Goal: Task Accomplishment & Management: Use online tool/utility

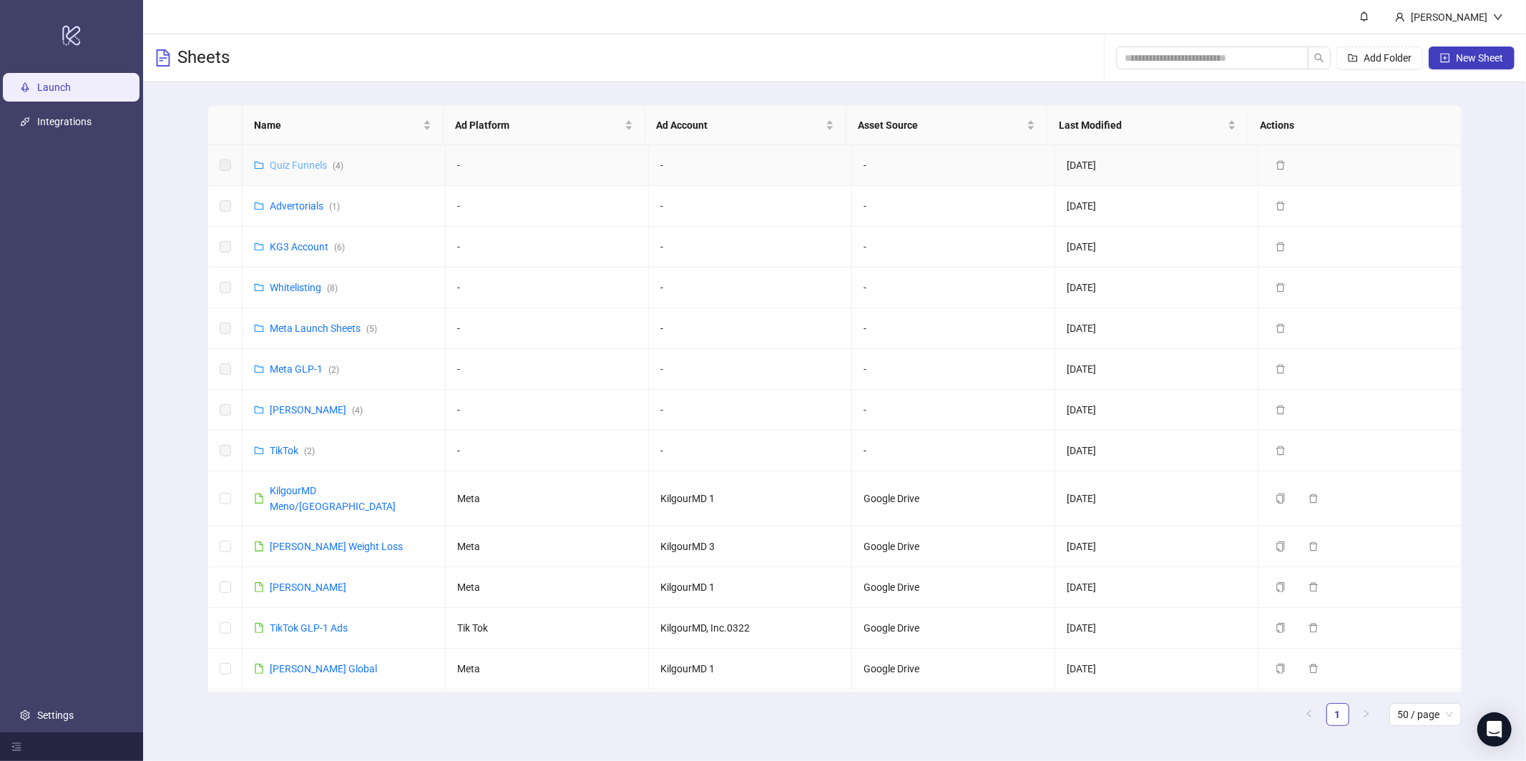
click at [296, 160] on link "Quiz Funnels ( 4 )" at bounding box center [307, 165] width 74 height 11
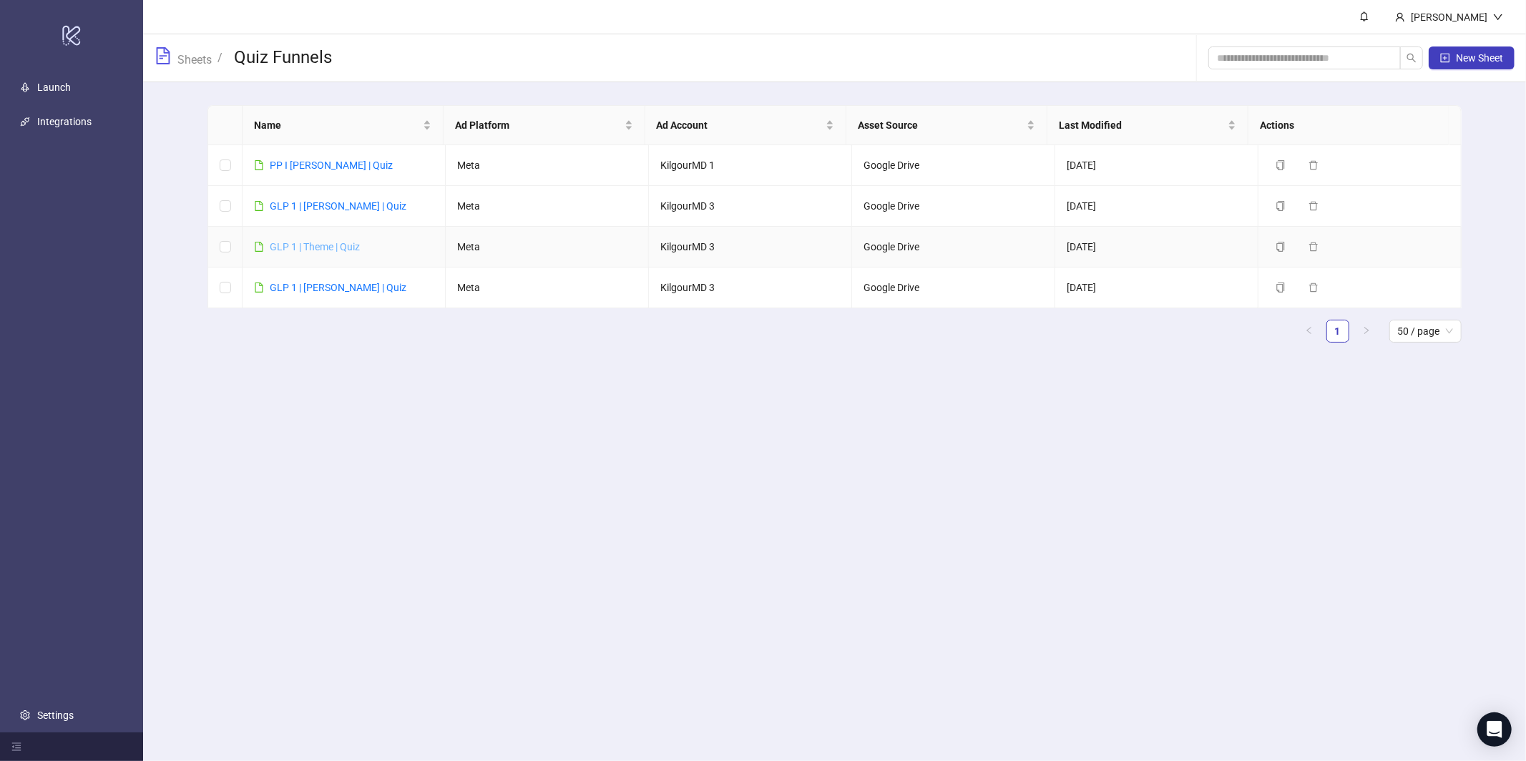
click at [317, 250] on link "GLP 1 | Theme | Quiz" at bounding box center [315, 246] width 90 height 11
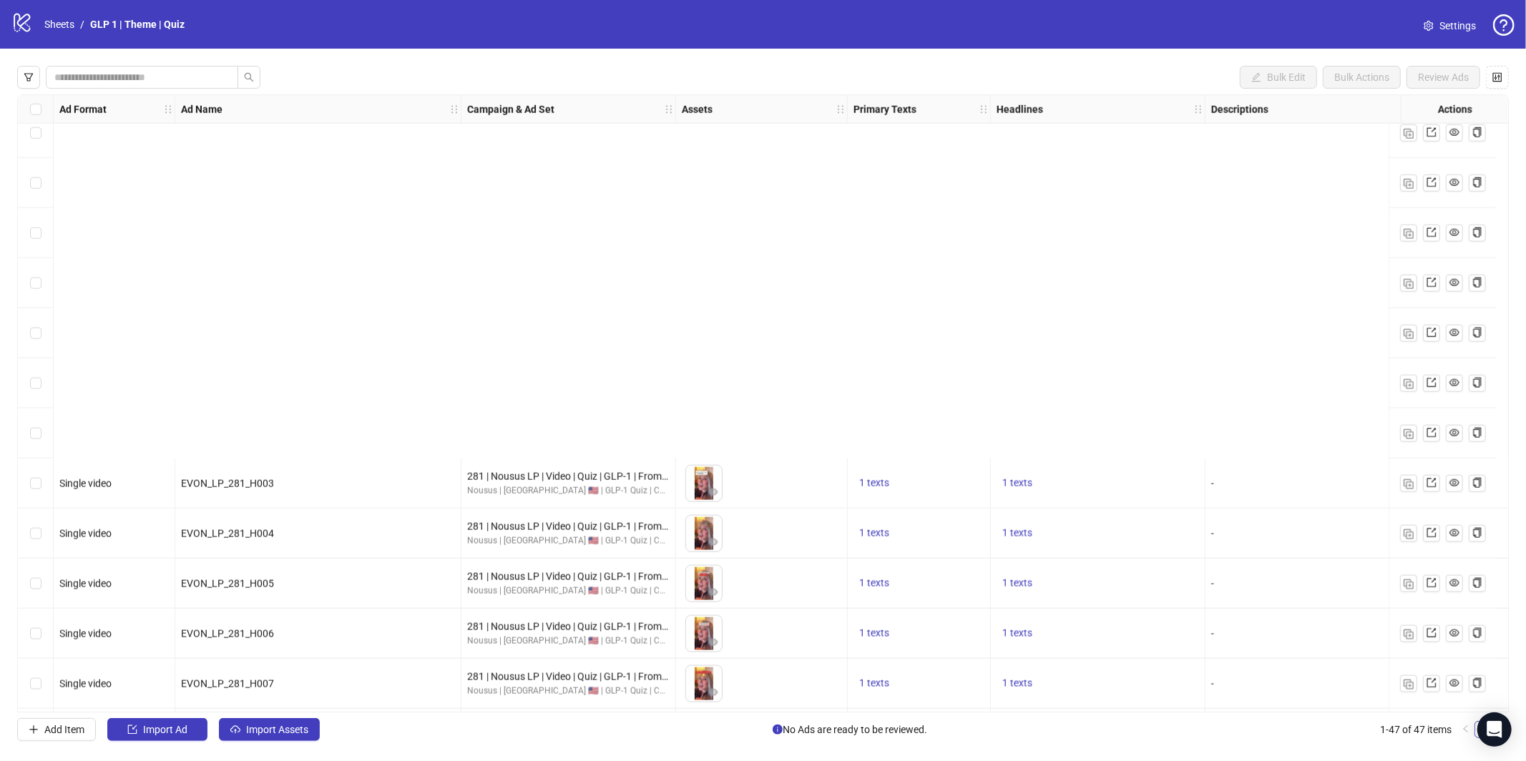
scroll to position [1771, 0]
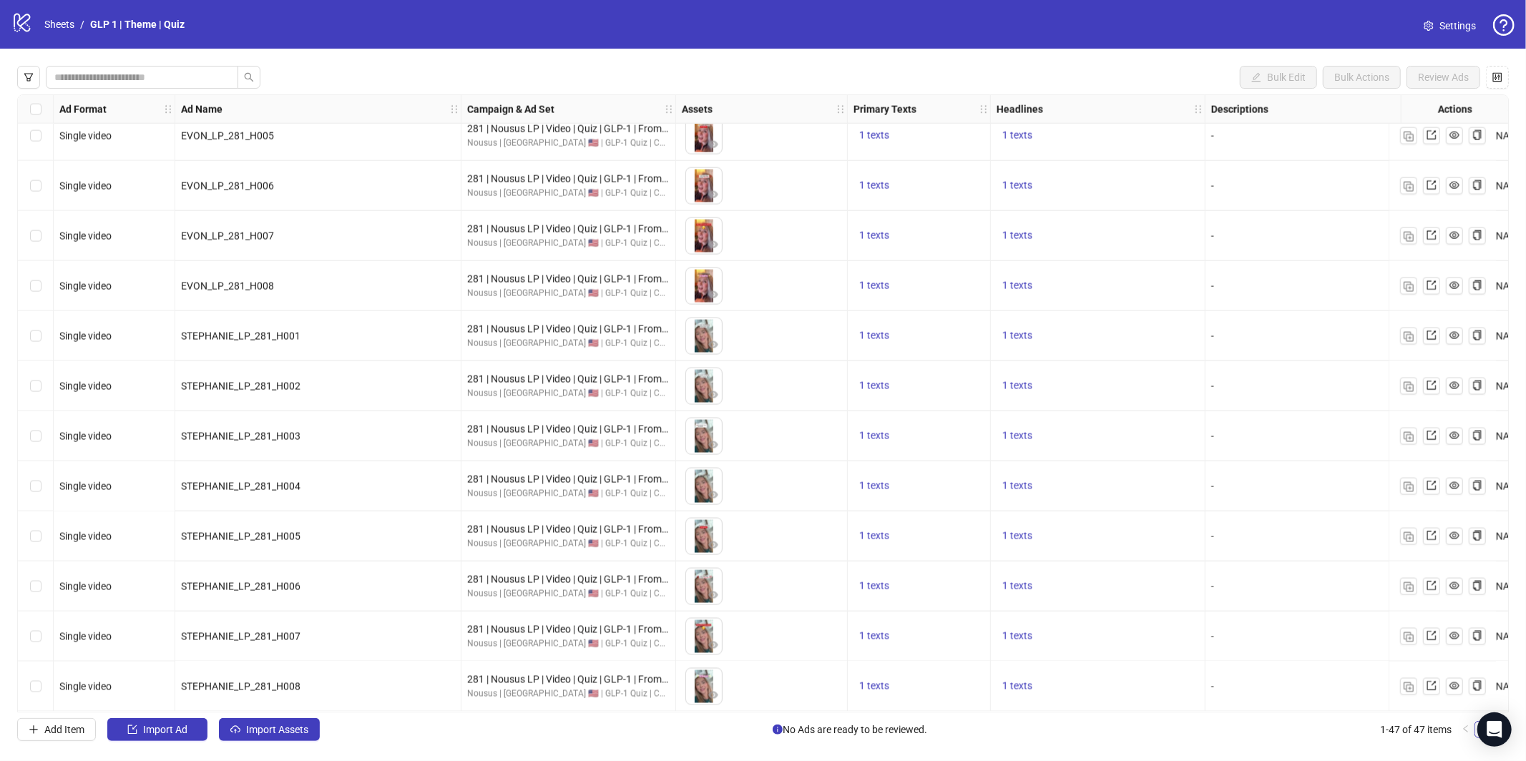
click at [271, 744] on div "Bulk Edit Bulk Actions Review Ads Ad Format Ad Name Campaign & Ad Set Assets Pr…" at bounding box center [763, 404] width 1526 height 710
click at [281, 736] on button "Import Assets" at bounding box center [269, 729] width 101 height 23
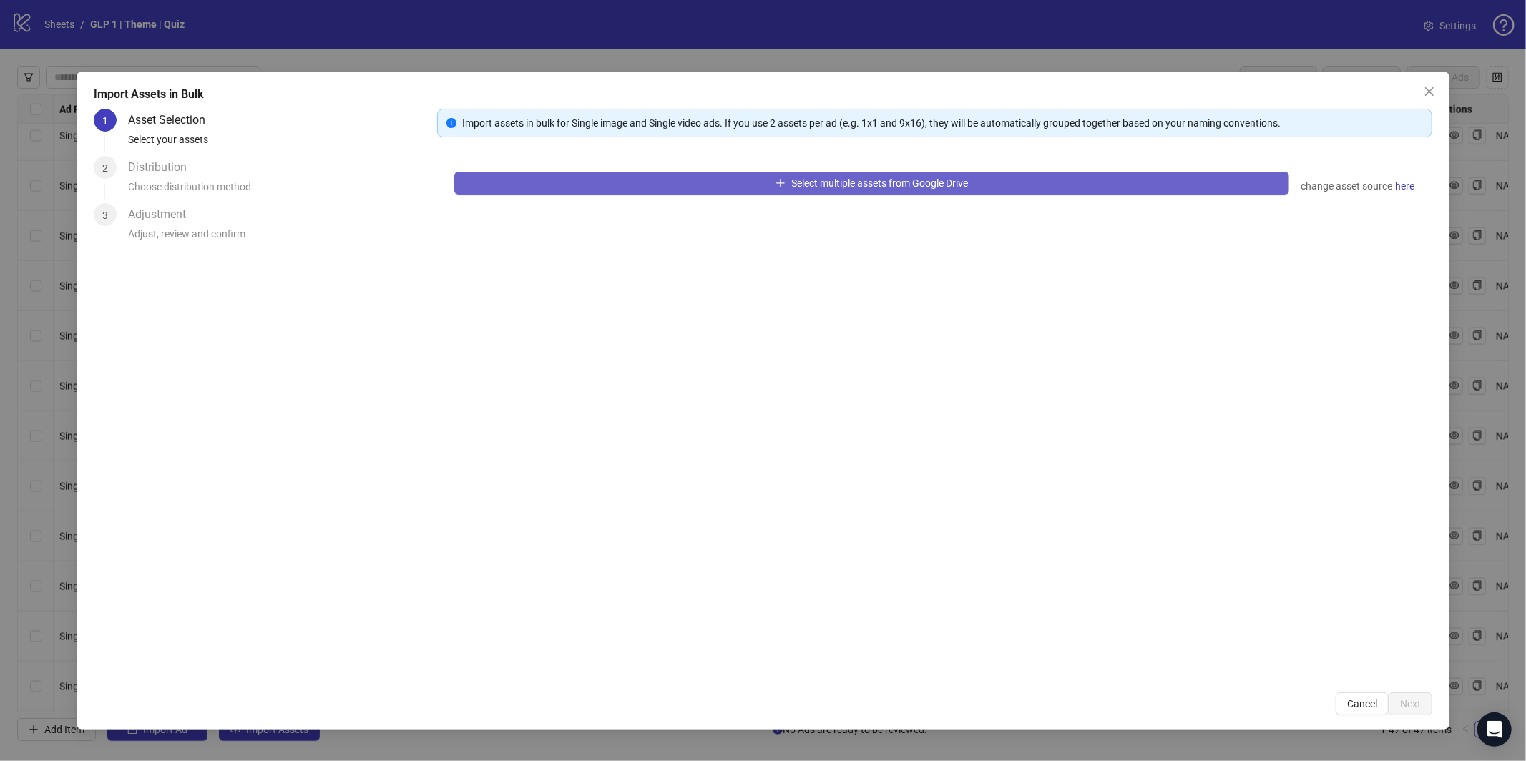
click at [975, 180] on button "Select multiple assets from Google Drive" at bounding box center [871, 183] width 835 height 23
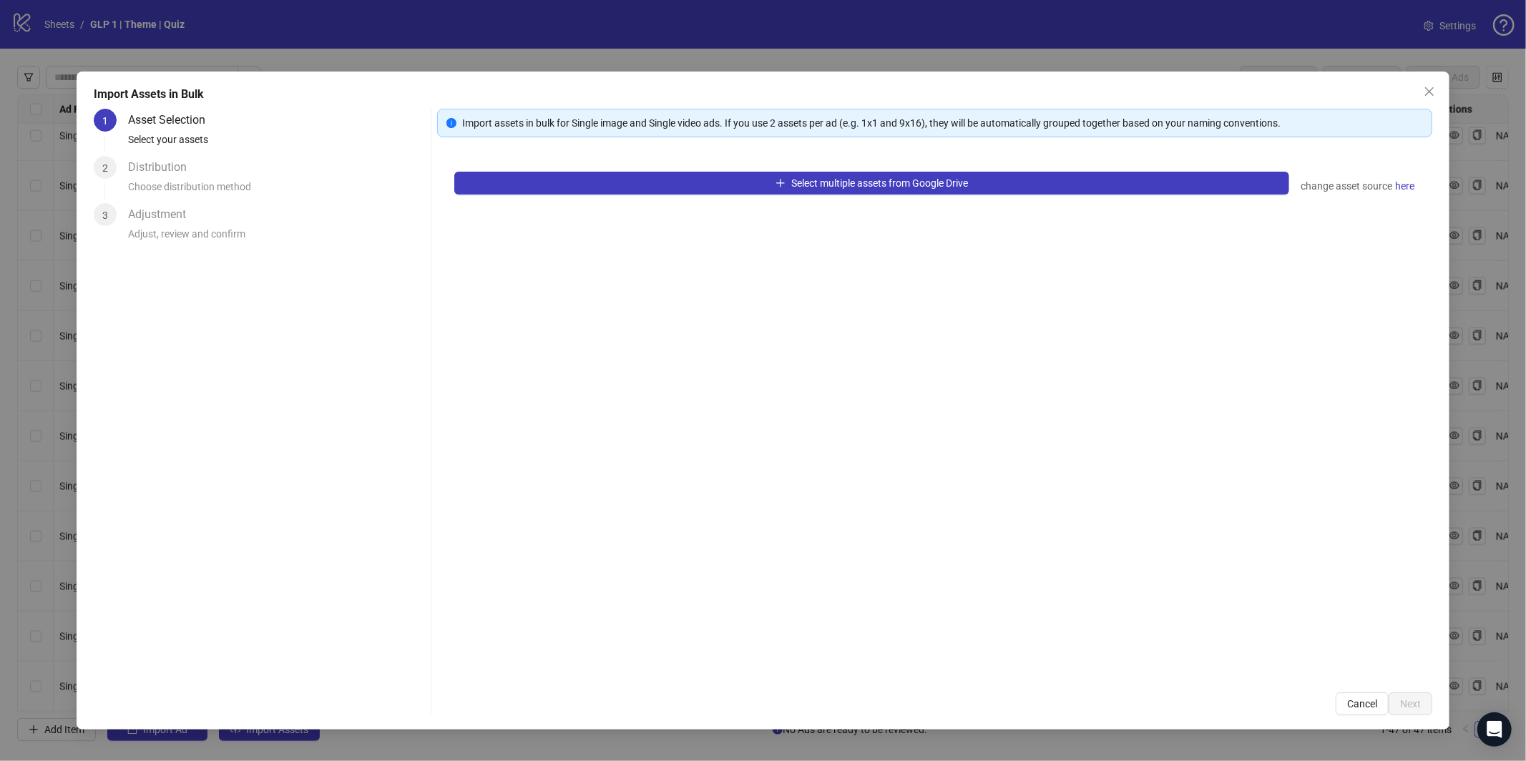
click at [795, 170] on div "Select multiple assets from Google Drive change asset source here" at bounding box center [934, 415] width 995 height 521
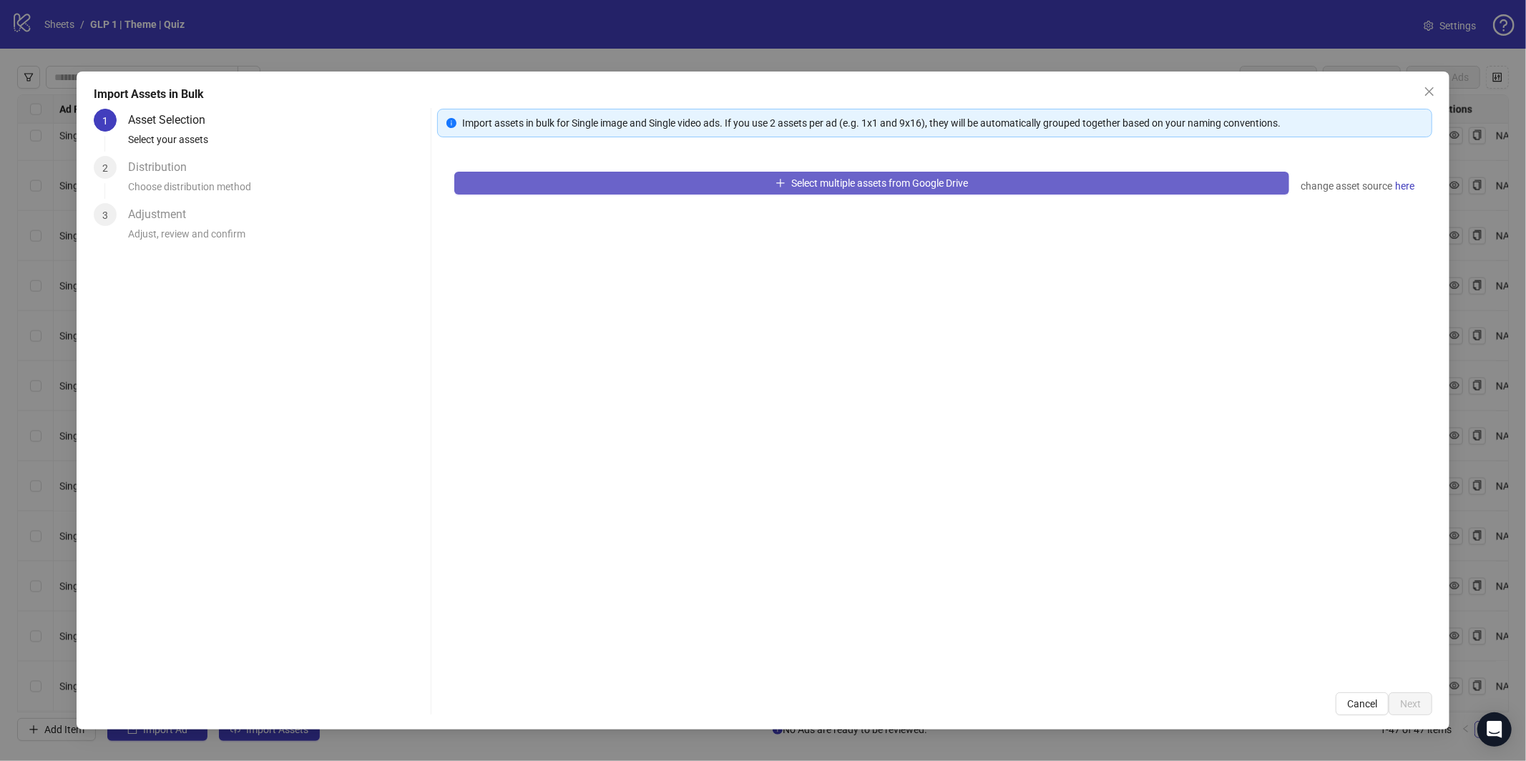
click at [794, 180] on span "Select multiple assets from Google Drive" at bounding box center [879, 182] width 177 height 11
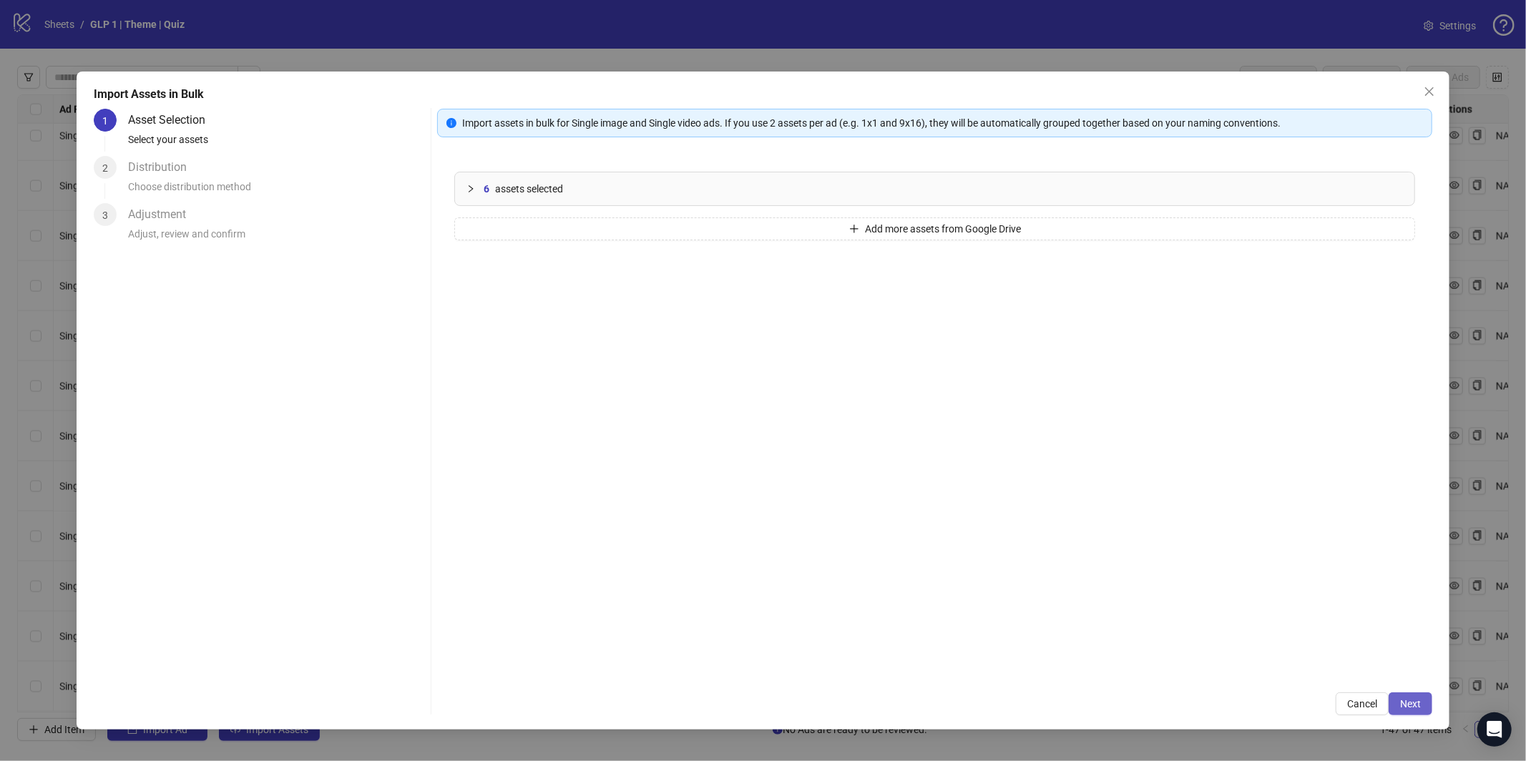
click at [1417, 705] on span "Next" at bounding box center [1410, 703] width 21 height 11
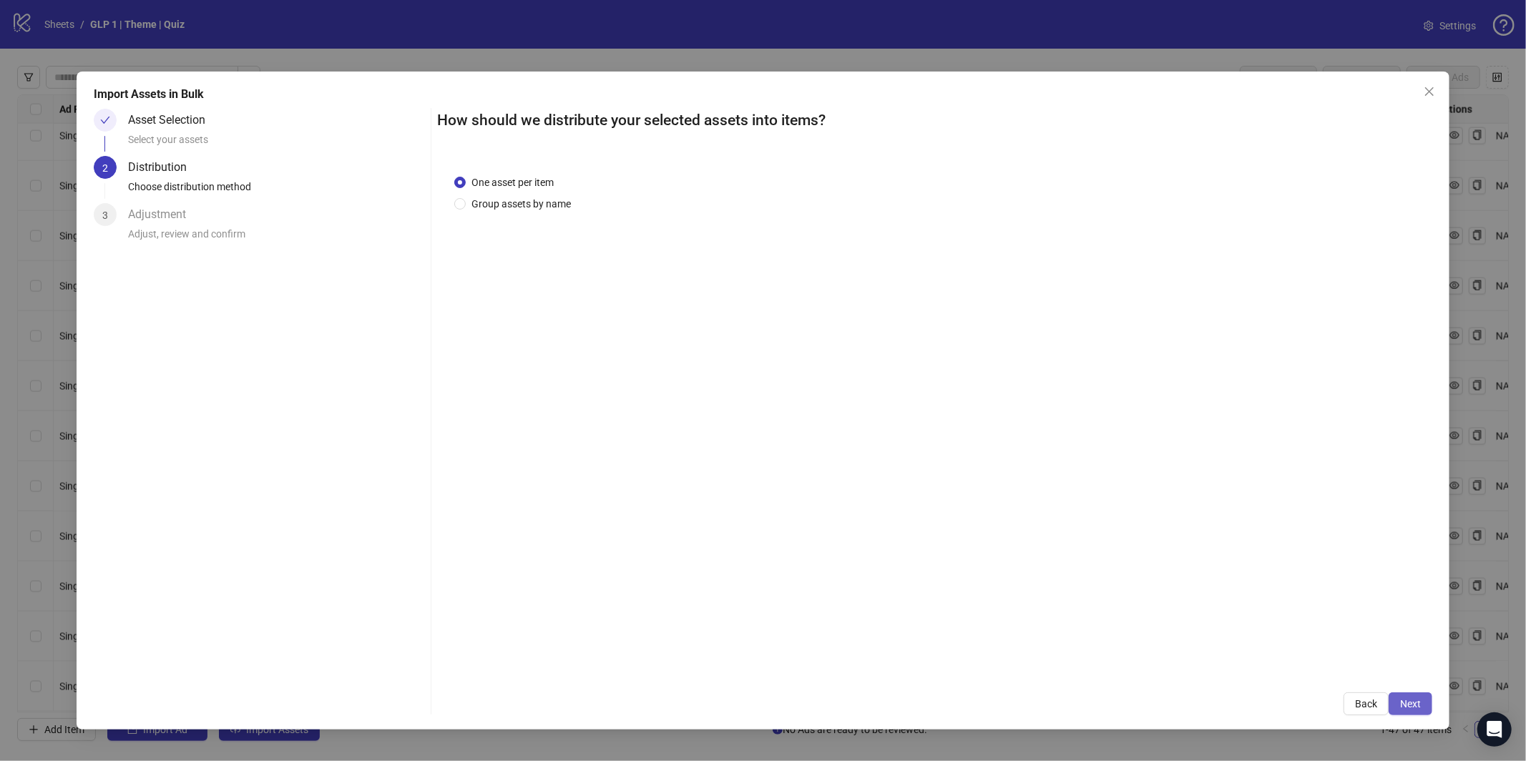
click at [1413, 701] on span "Next" at bounding box center [1410, 703] width 21 height 11
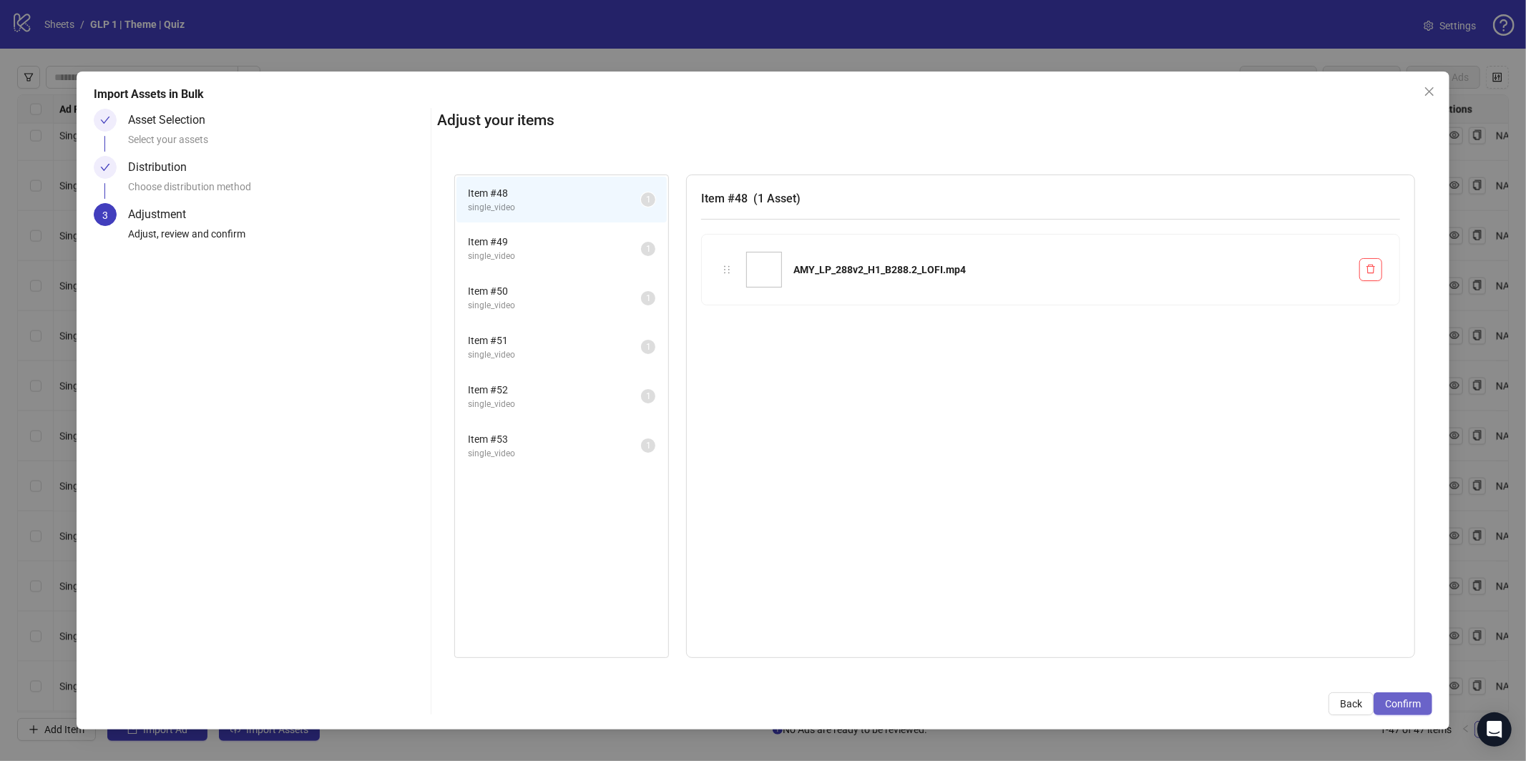
click at [1398, 701] on span "Confirm" at bounding box center [1403, 703] width 36 height 11
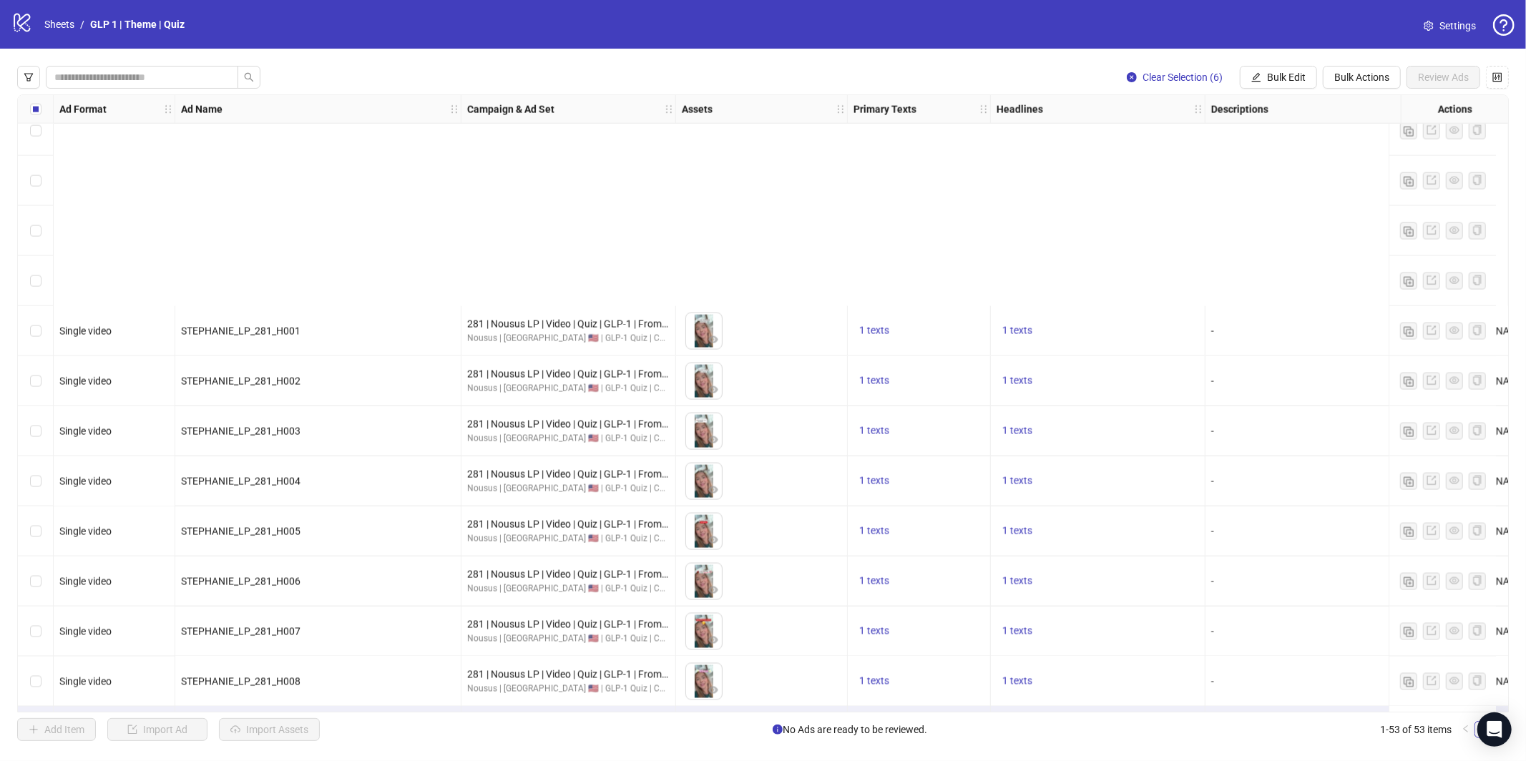
scroll to position [2072, 0]
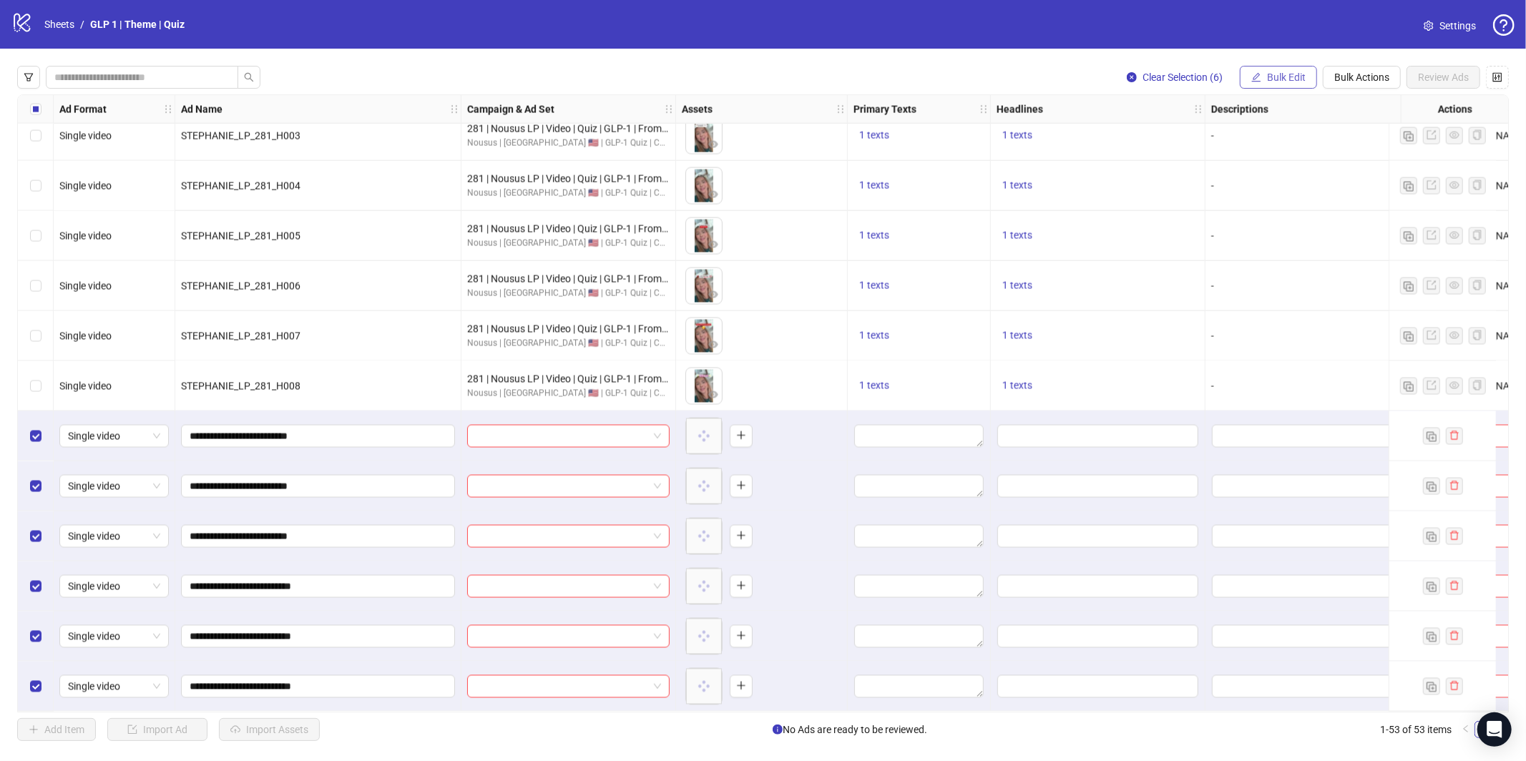
click at [1259, 78] on icon "edit" at bounding box center [1257, 77] width 10 height 10
click at [1274, 151] on span "Campaign & Ad Set" at bounding box center [1292, 152] width 85 height 16
click at [1251, 138] on input "search" at bounding box center [1232, 138] width 256 height 21
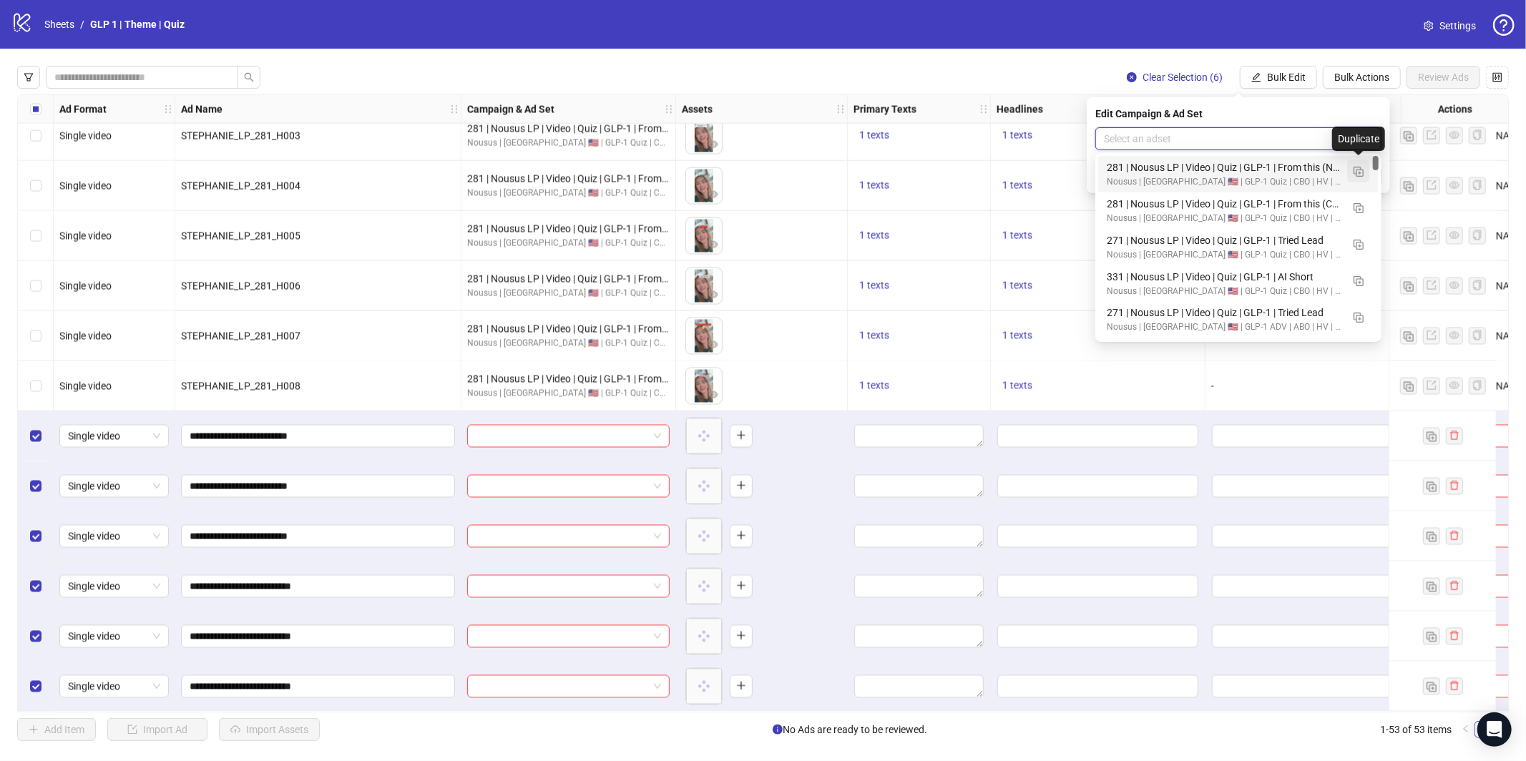
click at [1355, 175] on img "button" at bounding box center [1359, 172] width 10 height 10
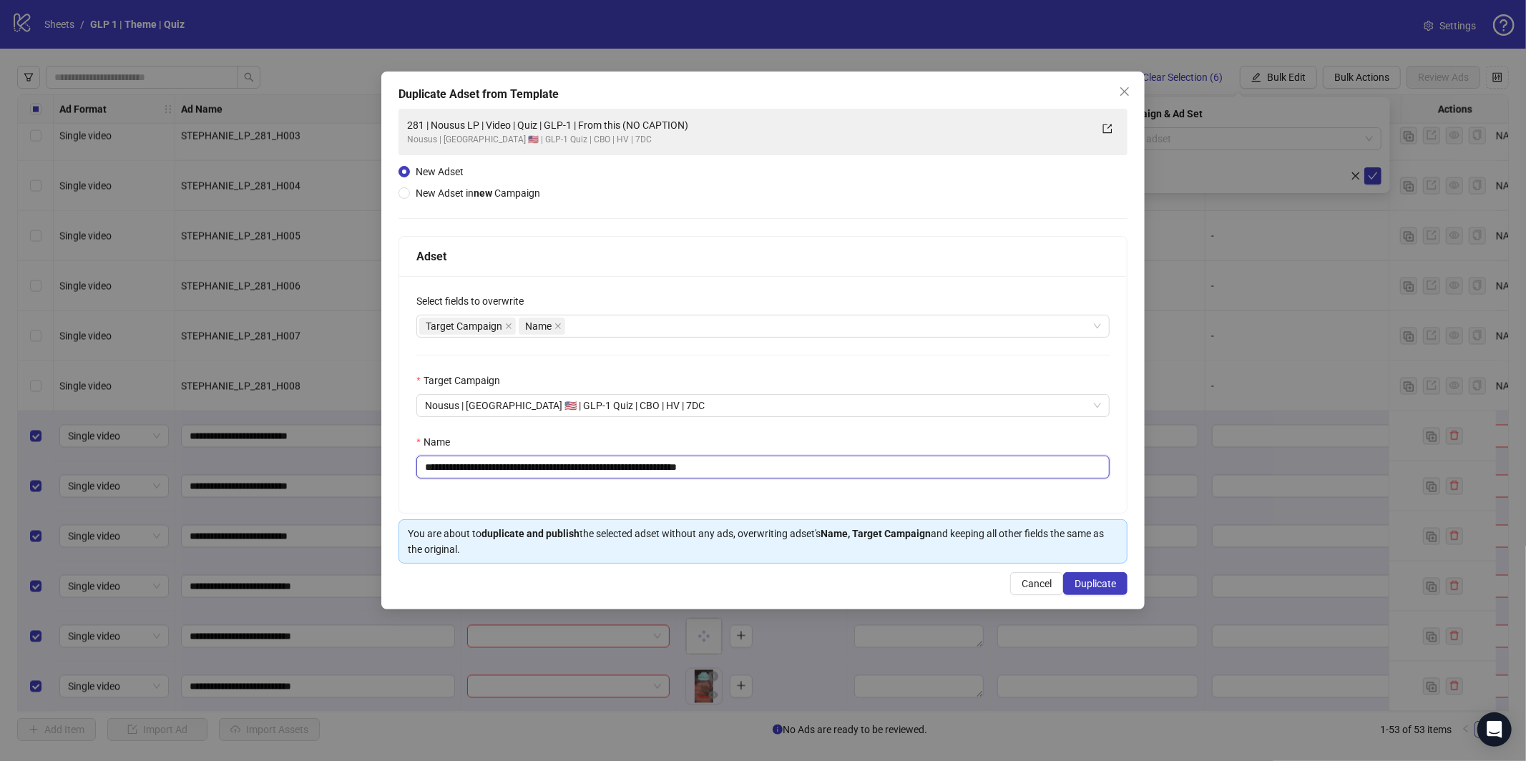
click at [751, 460] on input "**********" at bounding box center [762, 467] width 693 height 23
paste input "text"
type input "**********"
click at [1093, 584] on span "Duplicate" at bounding box center [1096, 583] width 42 height 11
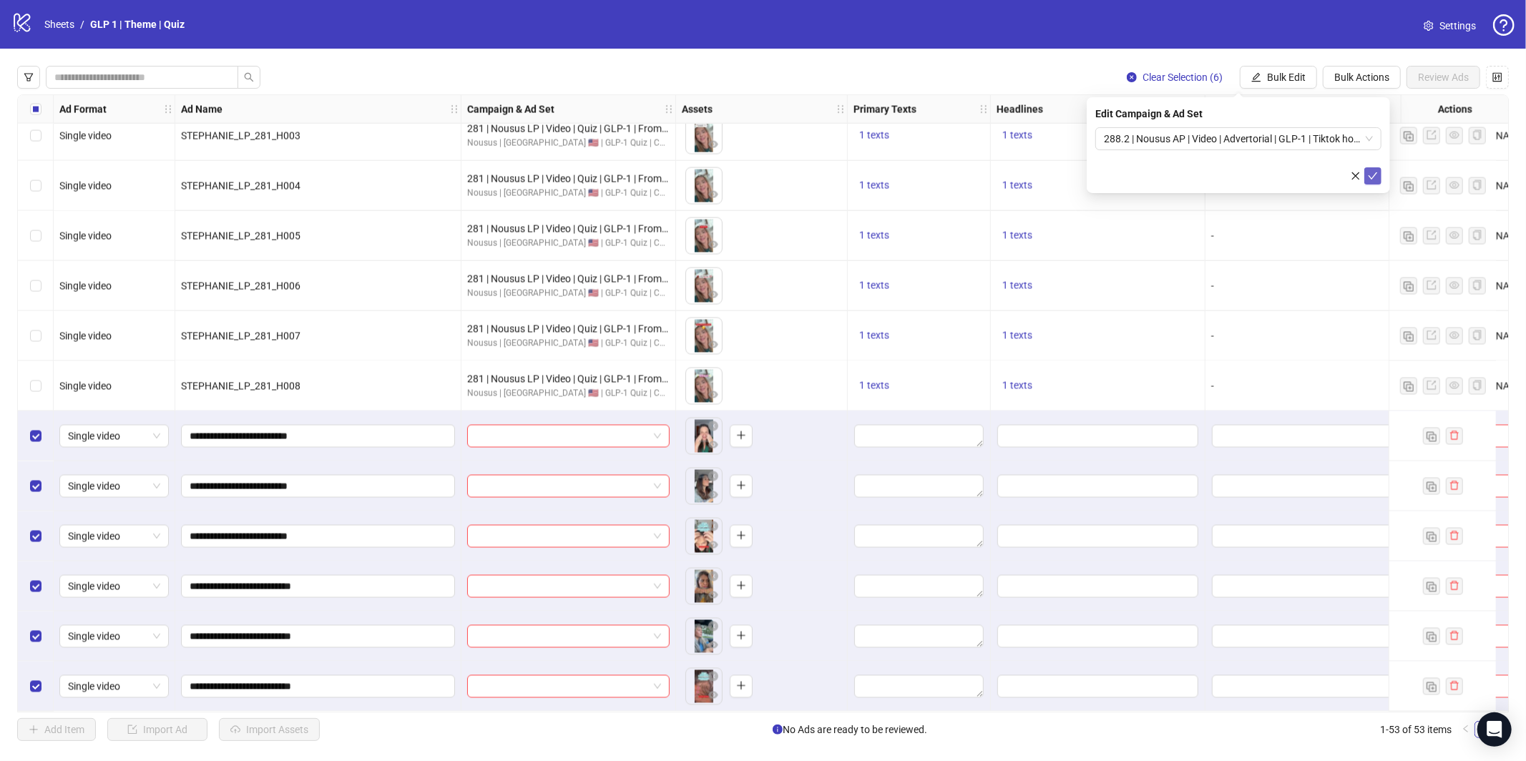
click at [1373, 183] on button "submit" at bounding box center [1373, 175] width 17 height 17
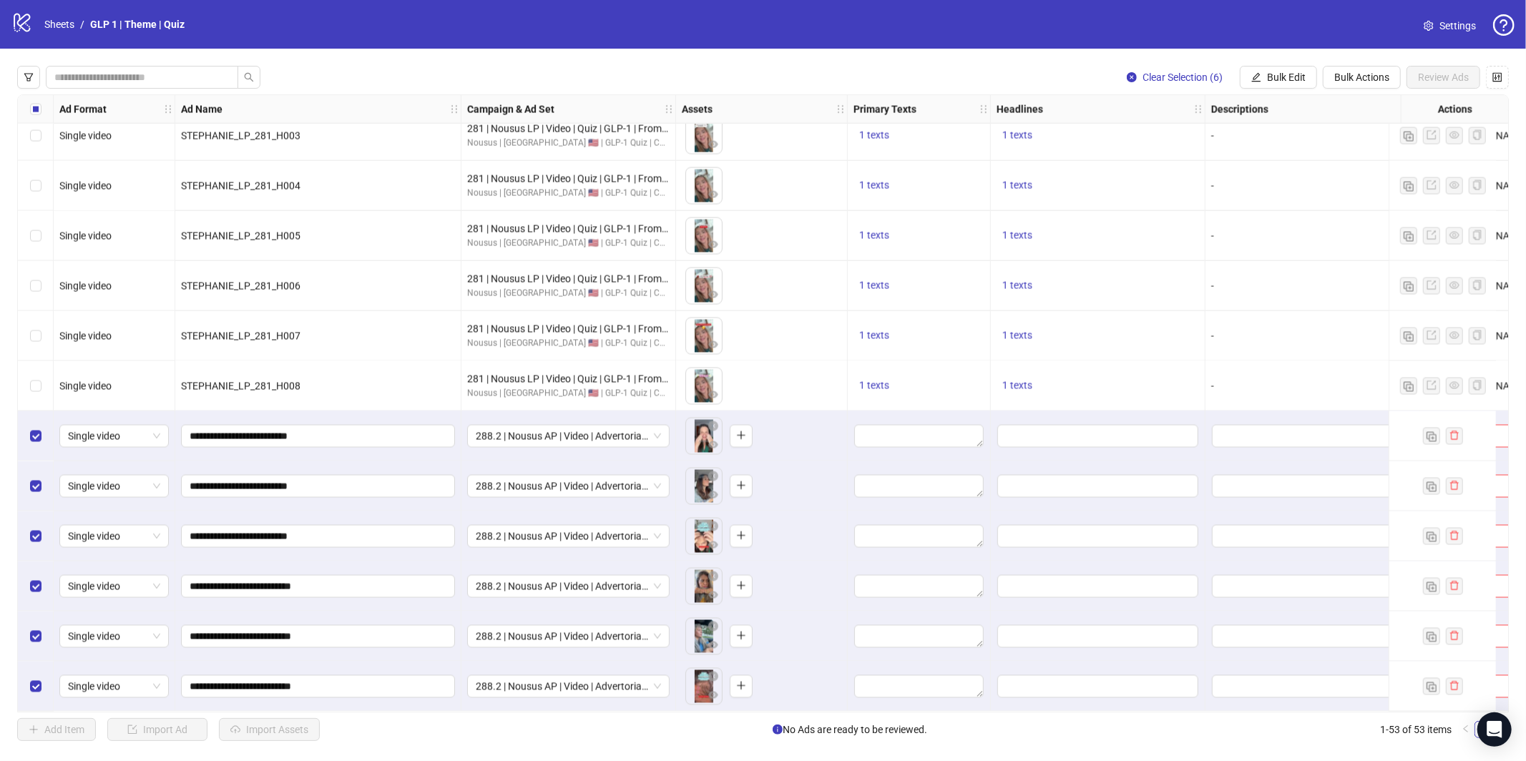
click at [29, 107] on div "Select all rows" at bounding box center [36, 109] width 36 height 29
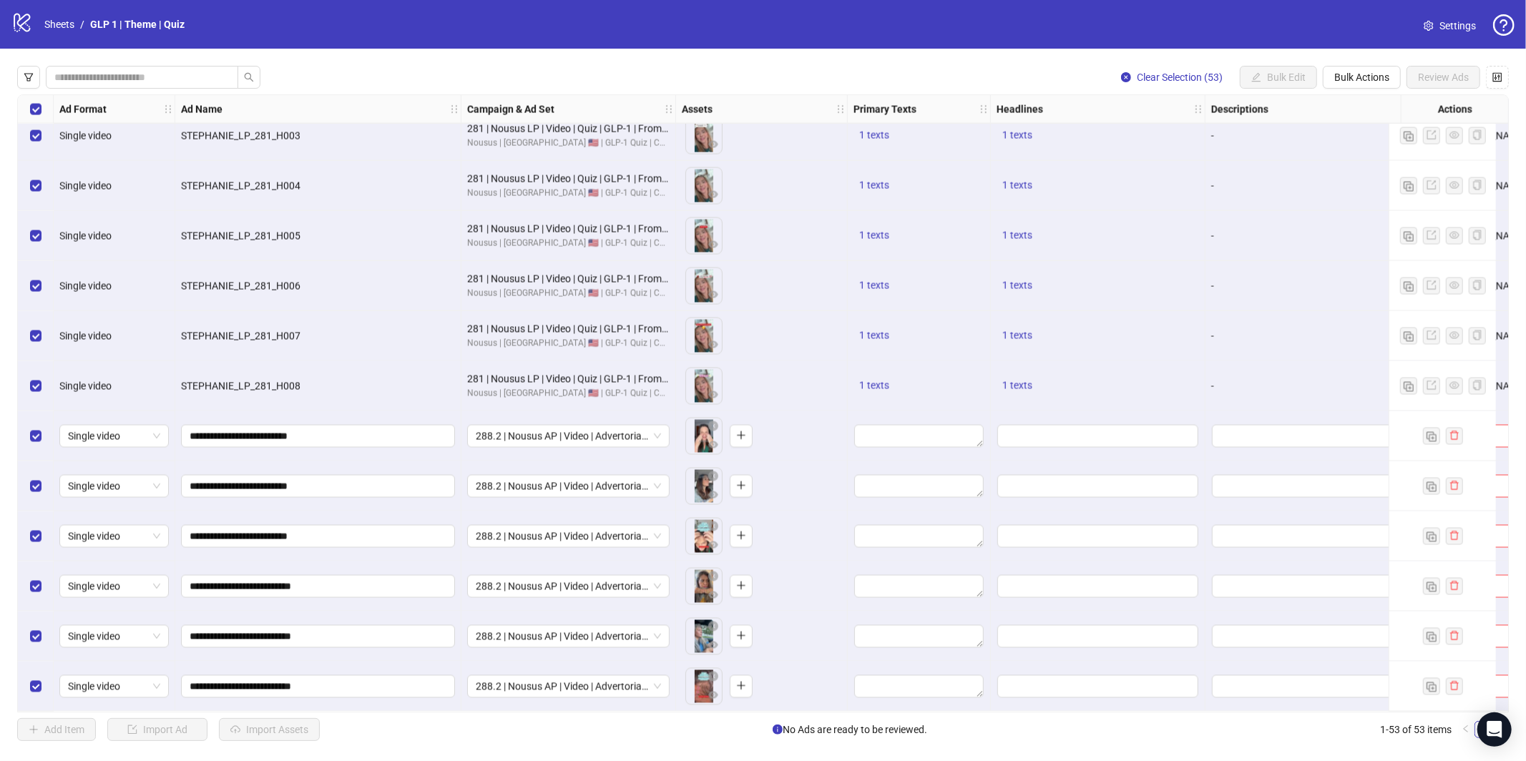
click at [29, 107] on div "Select all rows" at bounding box center [36, 109] width 36 height 29
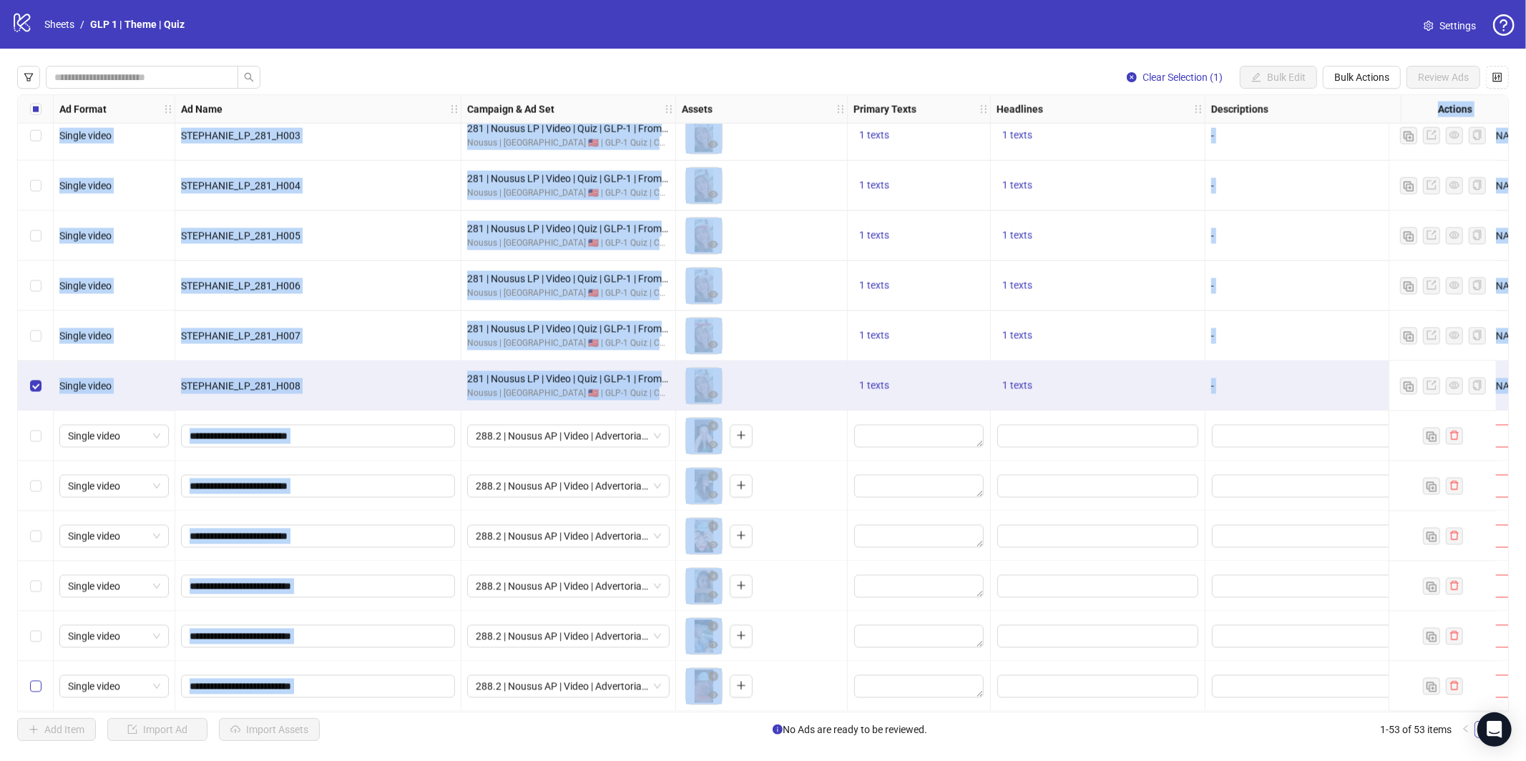
click at [38, 687] on label "Select row 53" at bounding box center [35, 687] width 11 height 16
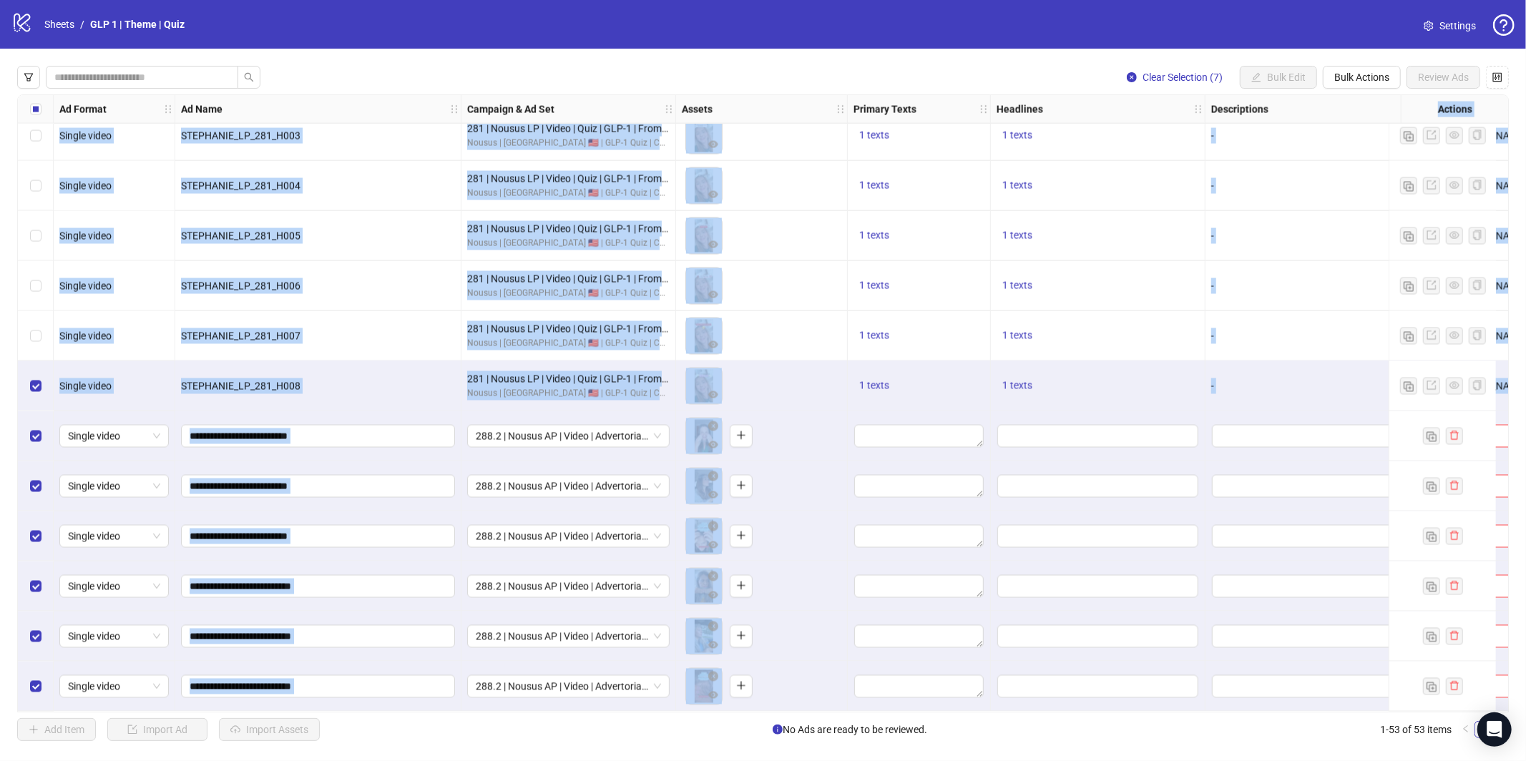
click at [790, 395] on div "To pick up a draggable item, press the space bar. While dragging, use the arrow…" at bounding box center [762, 386] width 160 height 44
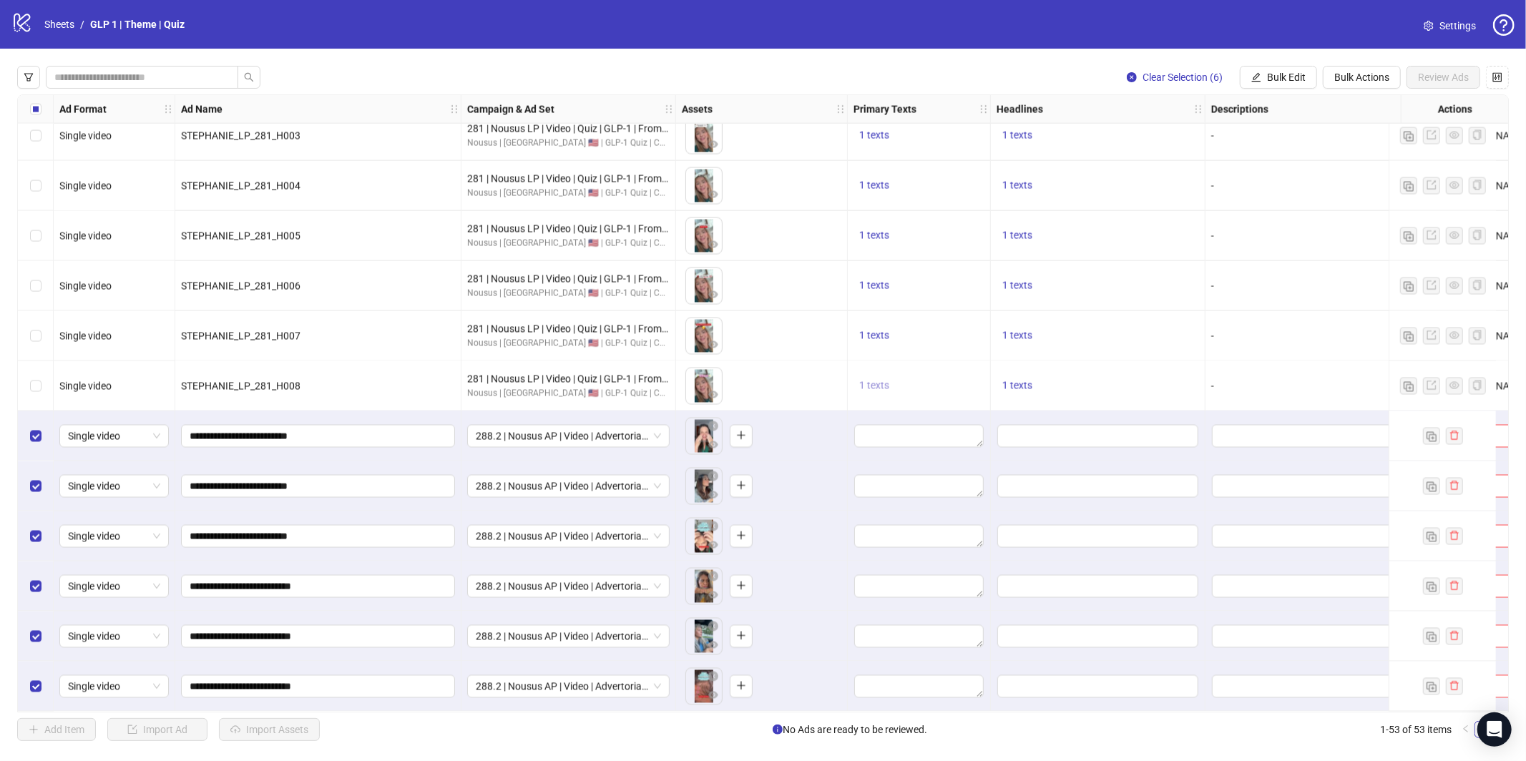
click at [870, 382] on span "1 texts" at bounding box center [874, 385] width 30 height 11
click at [975, 365] on div "Why do weight loss meds cause hair thinning?" at bounding box center [1019, 369] width 119 height 31
copy div "Why do weight loss meds cause hair thinning?"
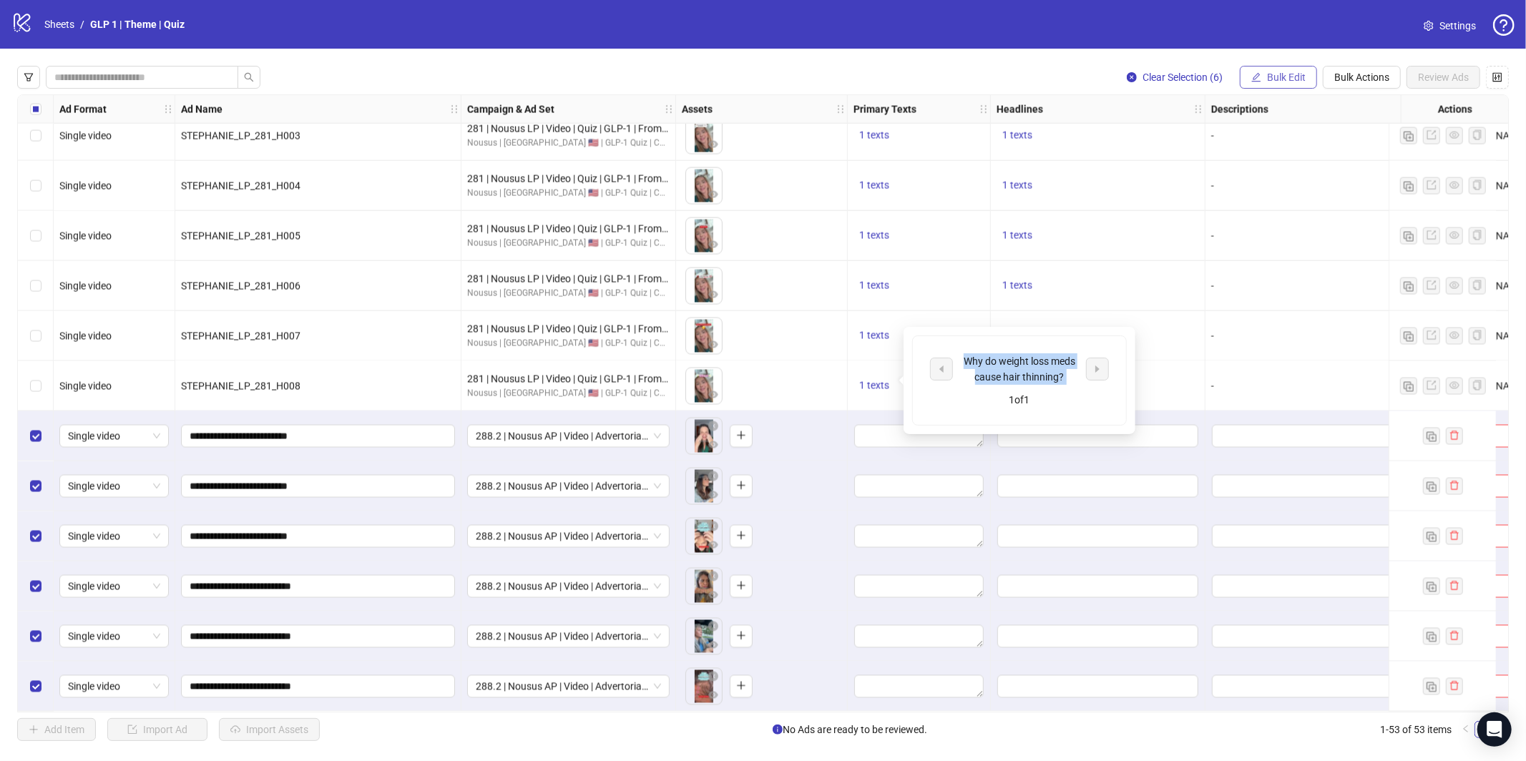
click at [1244, 80] on button "Bulk Edit" at bounding box center [1278, 77] width 77 height 23
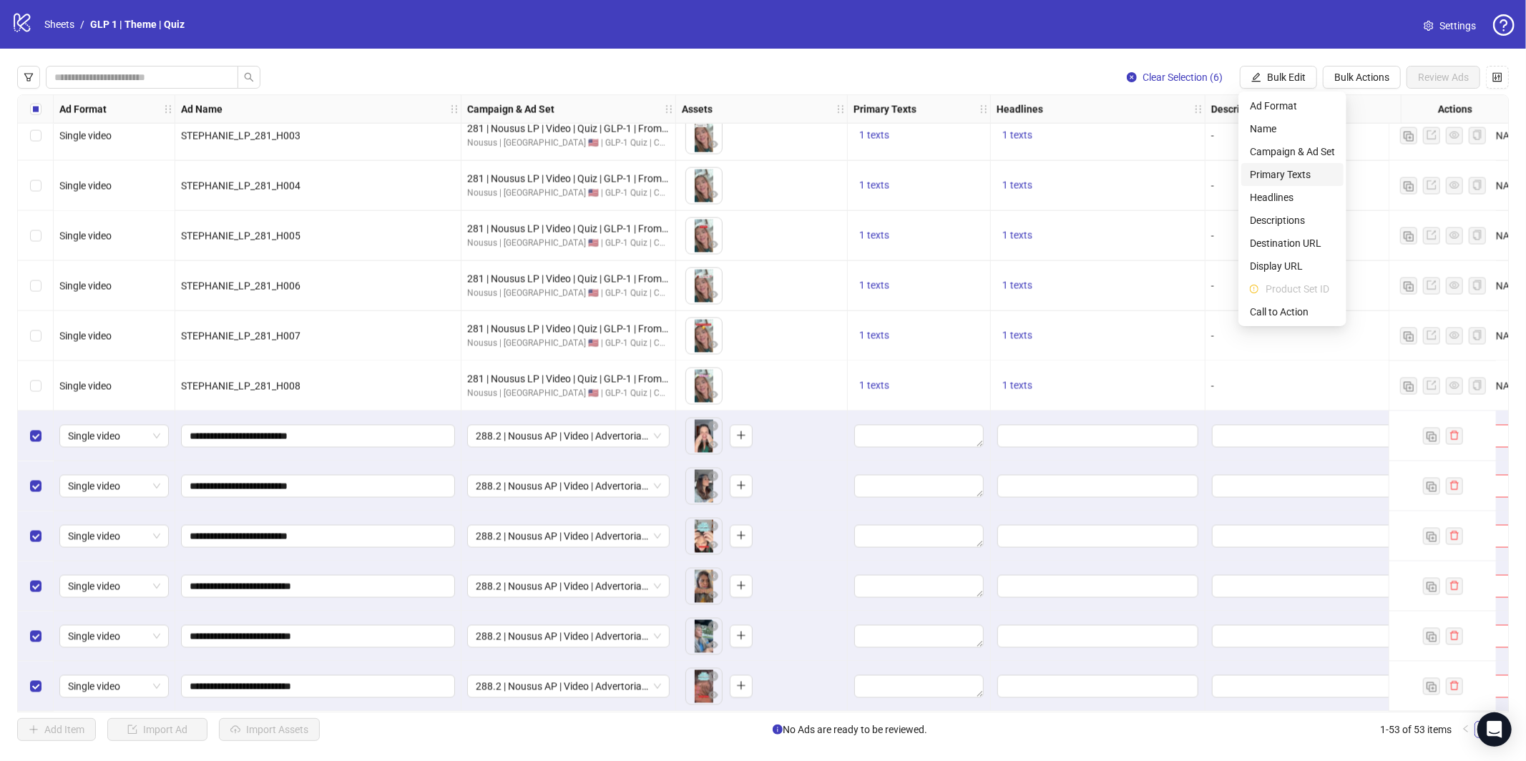
click at [1272, 176] on span "Primary Texts" at bounding box center [1292, 175] width 85 height 16
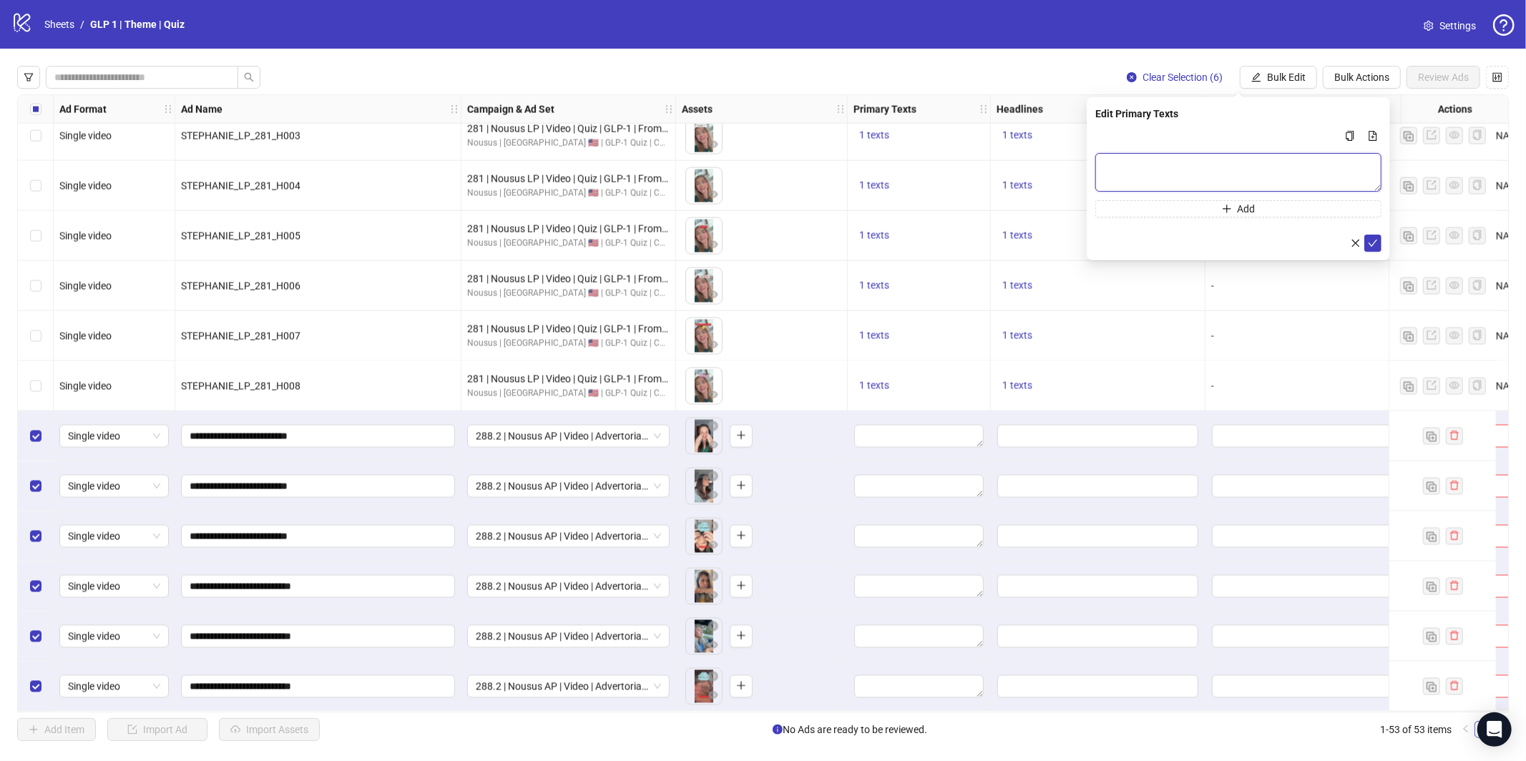
click at [1271, 175] on textarea "Multi-text input container - paste or copy values" at bounding box center [1239, 172] width 286 height 39
paste textarea "**********"
type textarea "**********"
click at [1369, 243] on button "submit" at bounding box center [1373, 243] width 17 height 17
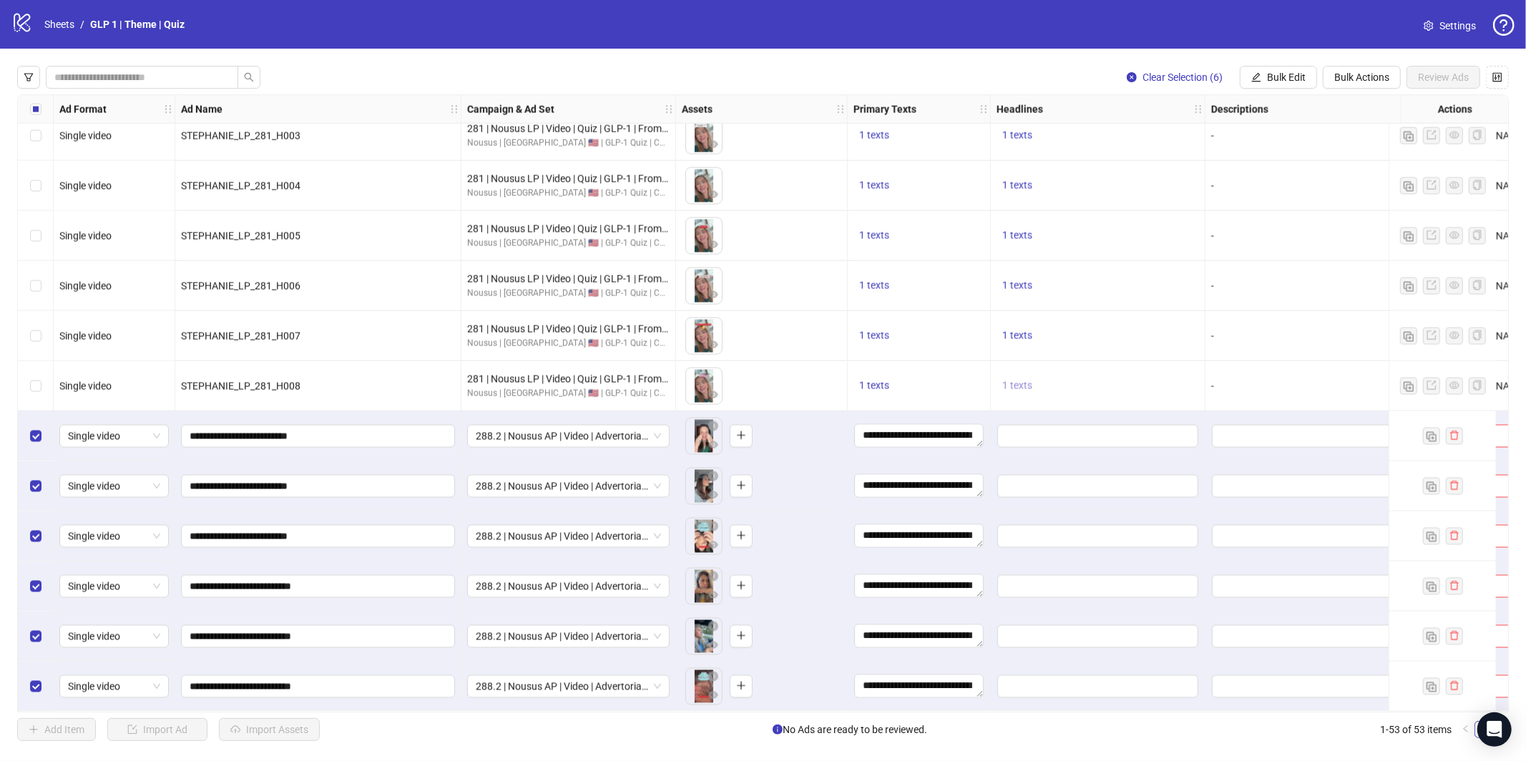
click at [1030, 381] on span "1 texts" at bounding box center [1018, 385] width 30 height 11
click at [1159, 369] on div "Losing weight and hair? Take this quiz" at bounding box center [1162, 369] width 119 height 31
click at [1160, 369] on div "Losing weight and hair? Take this quiz" at bounding box center [1162, 369] width 119 height 31
click at [1151, 351] on div at bounding box center [1151, 351] width 0 height 0
copy div "this"
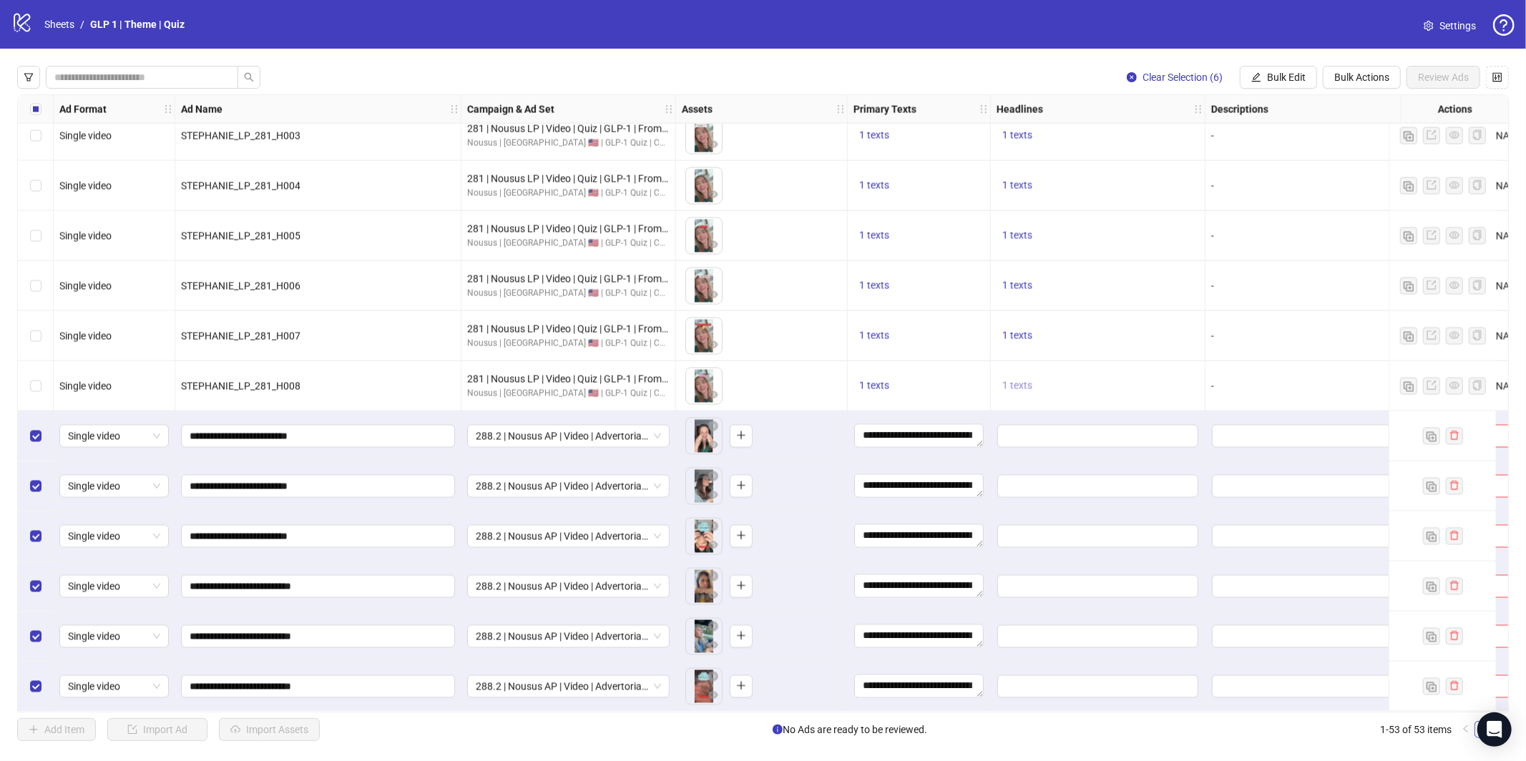
click at [1037, 382] on button "1 texts" at bounding box center [1018, 386] width 42 height 17
copy div "Losing weight and hair? Take this quiz"
drag, startPoint x: 1118, startPoint y: 360, endPoint x: 1199, endPoint y: 376, distance: 82.5
click at [1199, 376] on div "Losing weight and hair? Take this quiz" at bounding box center [1162, 369] width 119 height 31
drag, startPoint x: 1275, startPoint y: 59, endPoint x: 1275, endPoint y: 67, distance: 8.6
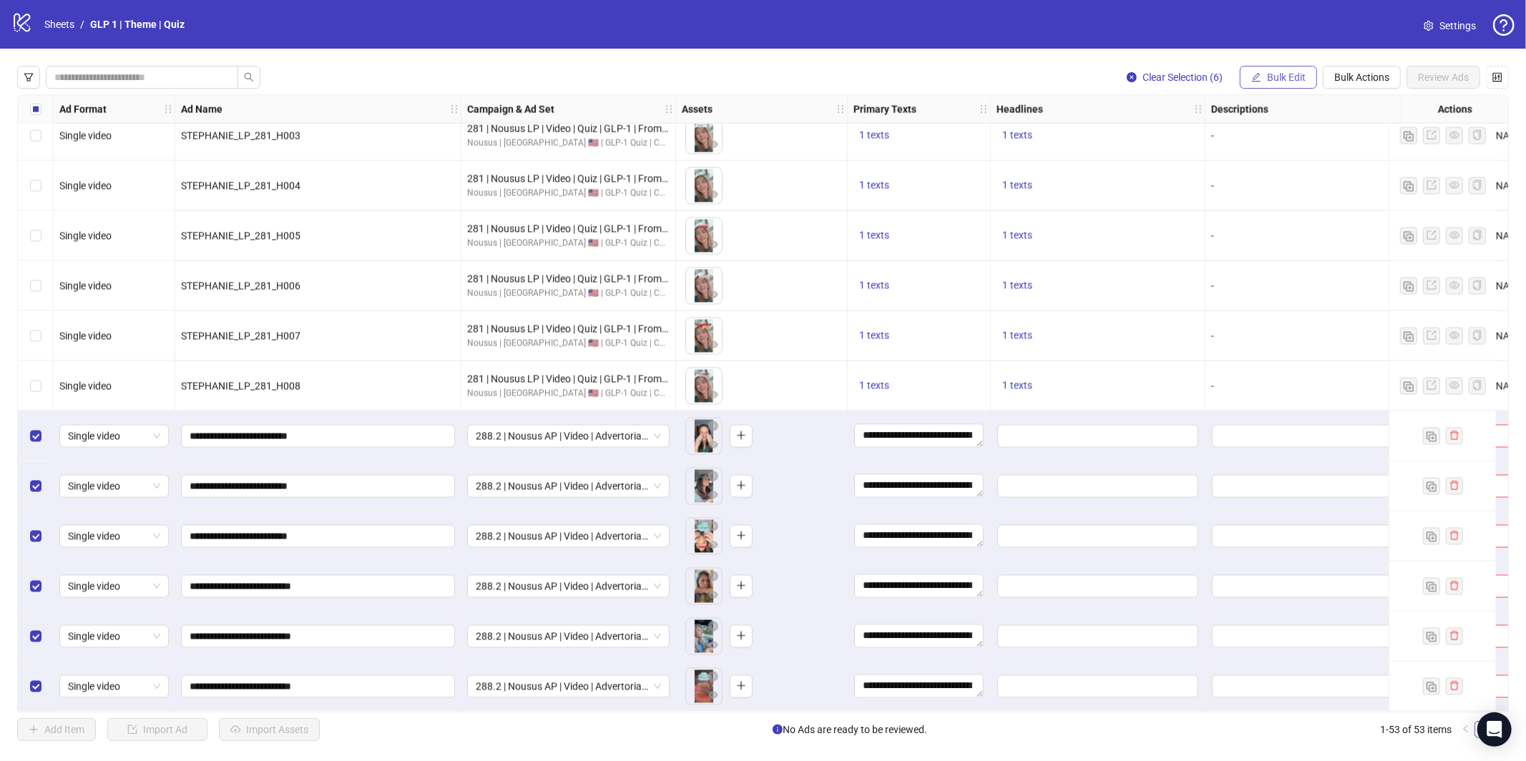
click at [1275, 61] on div "Clear Selection (6) Bulk Edit Bulk Actions Review Ads Ad Format Ad Name Campaig…" at bounding box center [763, 404] width 1526 height 710
click at [1280, 97] on div "Descriptions" at bounding box center [1313, 109] width 215 height 29
drag, startPoint x: 1282, startPoint y: 78, endPoint x: 1283, endPoint y: 97, distance: 19.4
click at [1282, 79] on span "Bulk Edit" at bounding box center [1286, 77] width 39 height 11
click at [1286, 203] on span "Headlines" at bounding box center [1292, 198] width 85 height 16
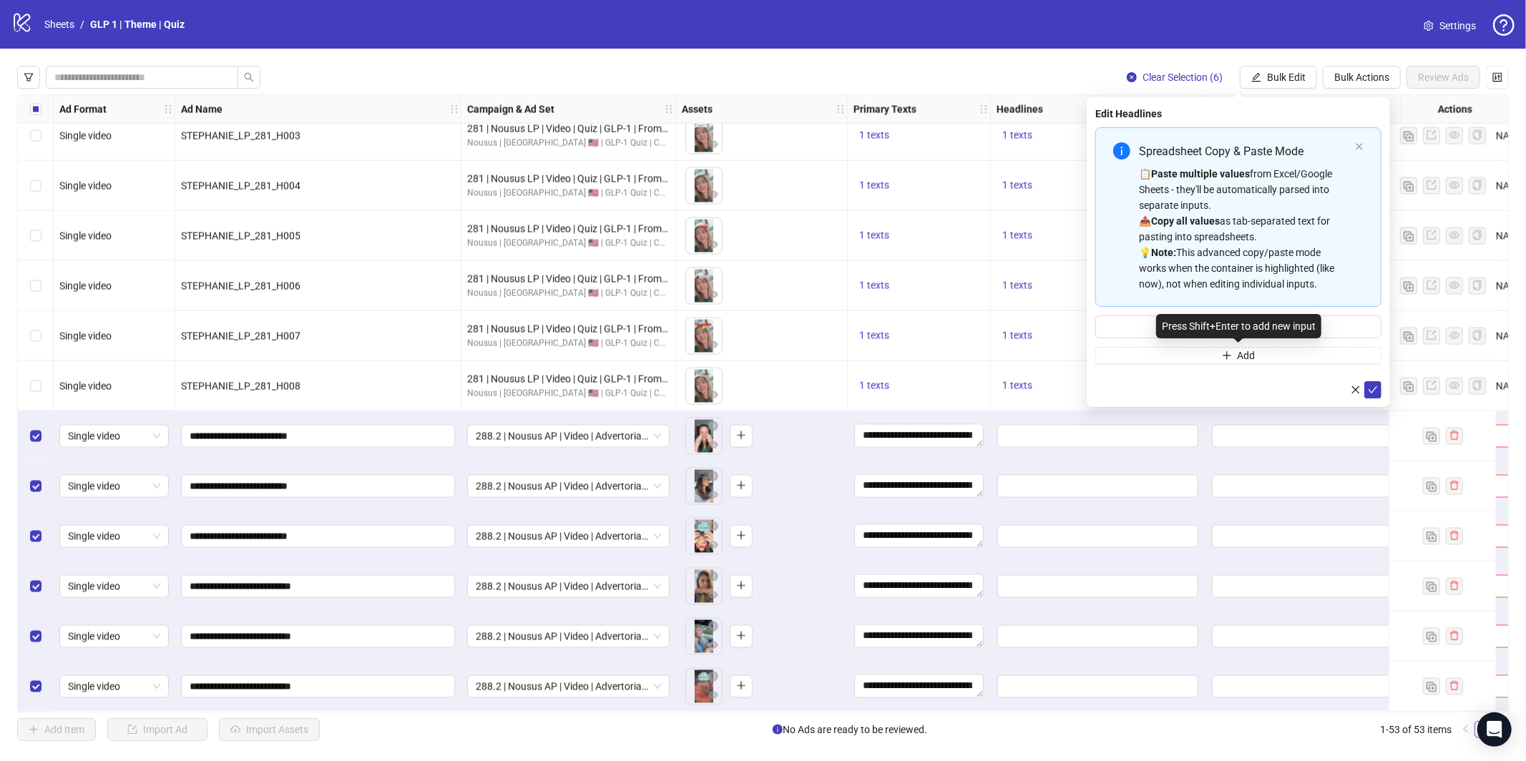
click at [1215, 322] on div "Press Shift+Enter to add new input" at bounding box center [1238, 326] width 165 height 24
click at [1154, 250] on strong "Note:" at bounding box center [1163, 252] width 25 height 11
type input "**********"
click at [1375, 390] on icon "check" at bounding box center [1373, 390] width 10 height 10
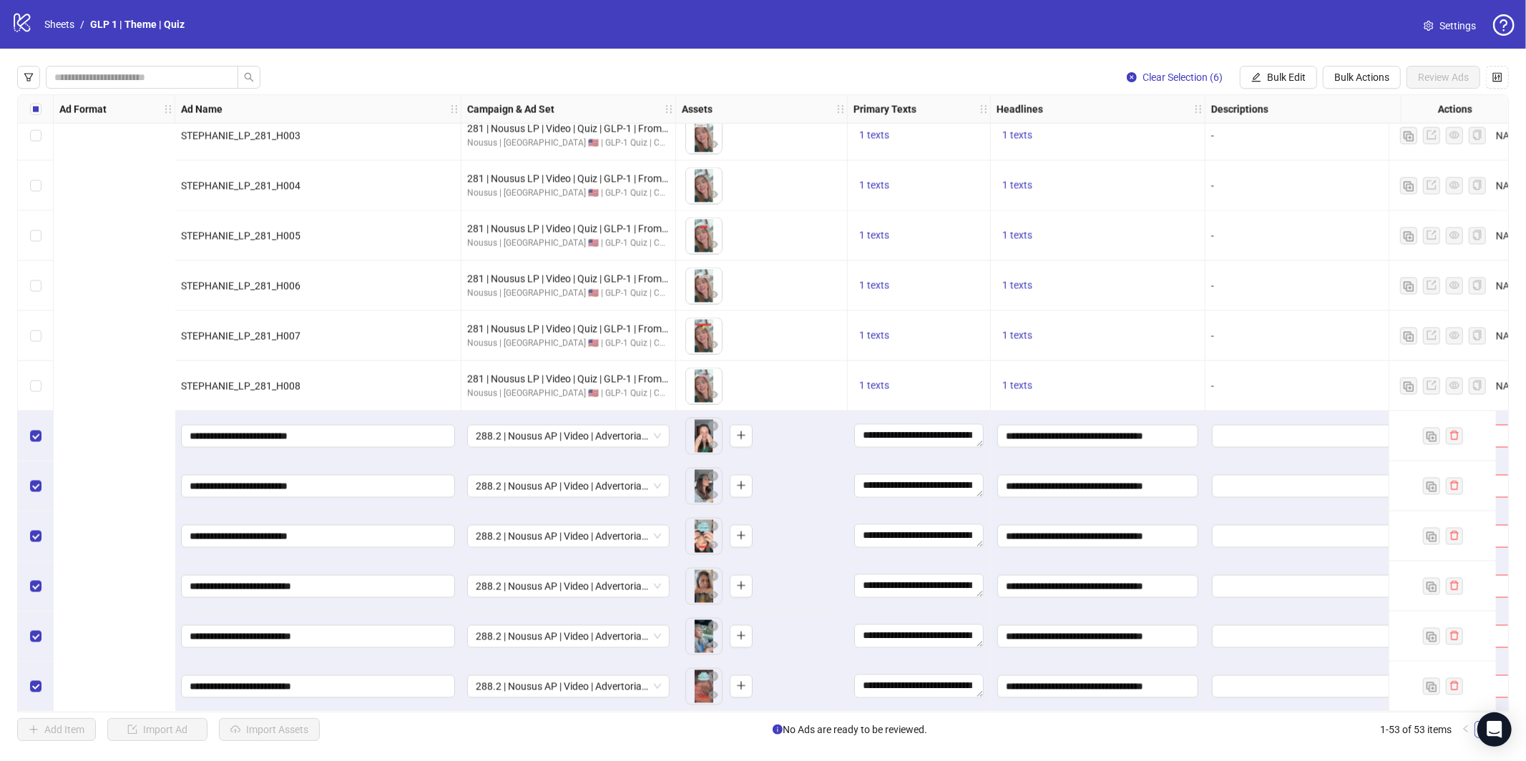
scroll to position [2072, 635]
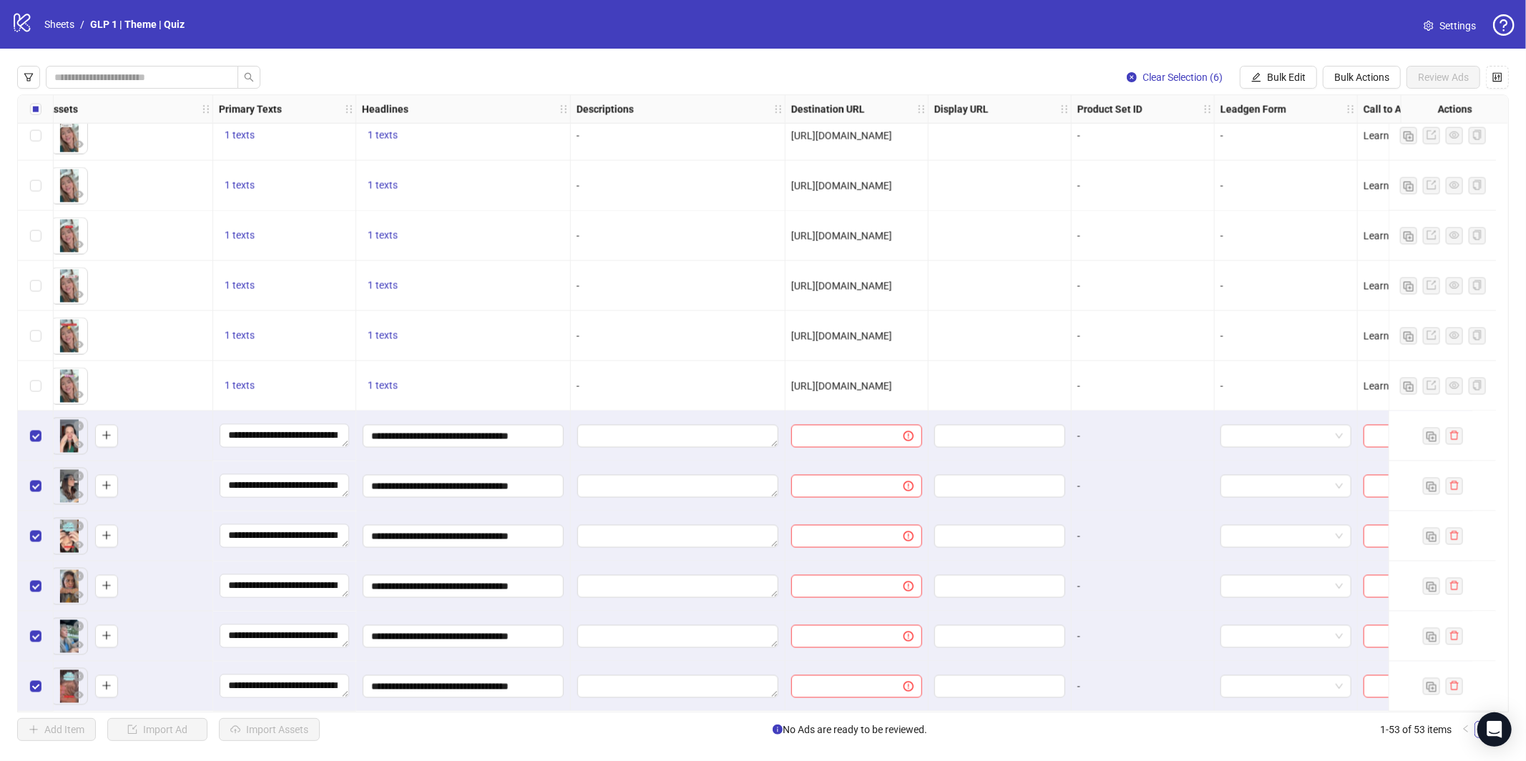
click at [854, 381] on span "[URL][DOMAIN_NAME]" at bounding box center [841, 386] width 101 height 11
copy span "[URL][DOMAIN_NAME]"
click at [1296, 77] on span "Bulk Edit" at bounding box center [1286, 77] width 39 height 11
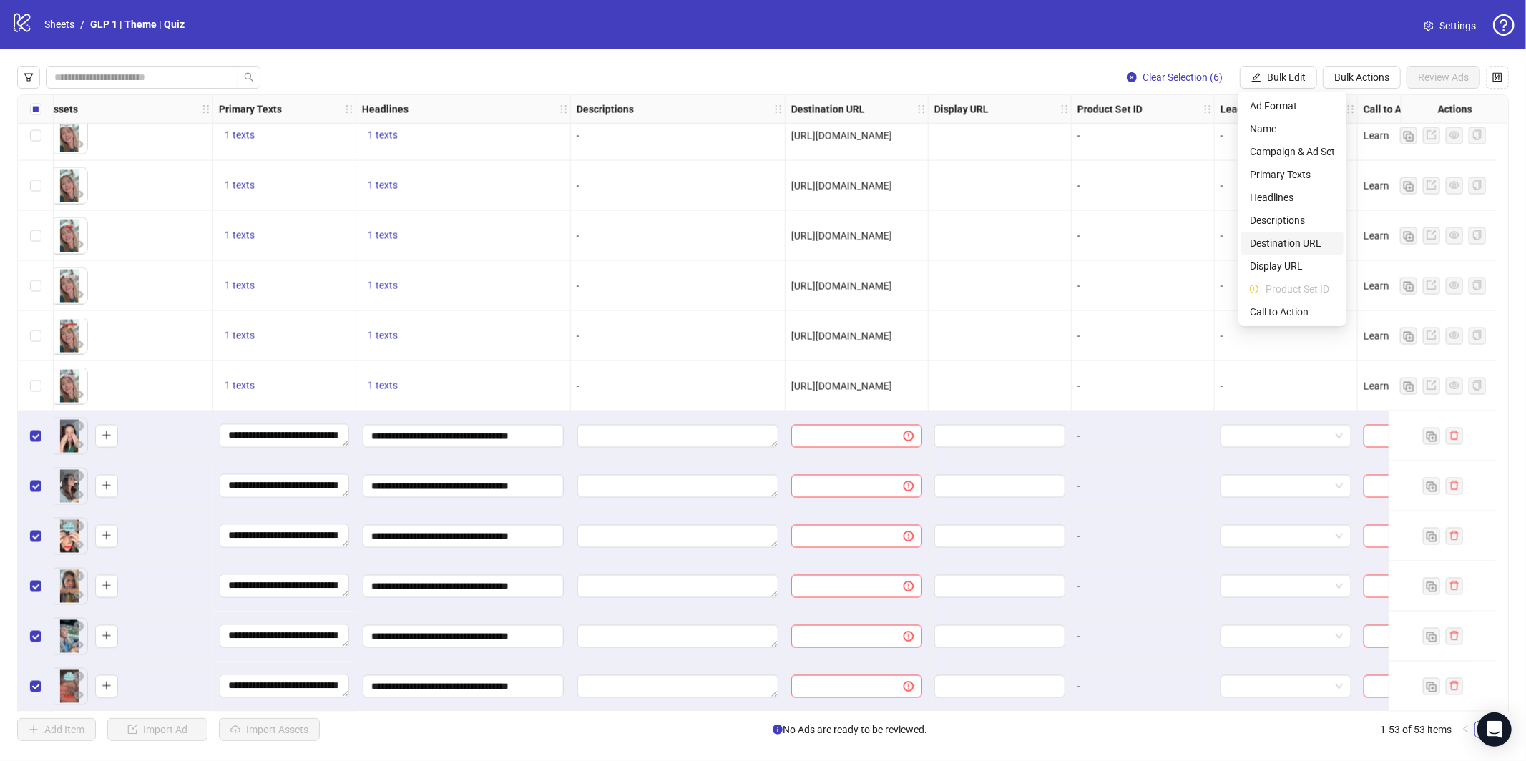
click at [1281, 239] on span "Destination URL" at bounding box center [1292, 243] width 85 height 16
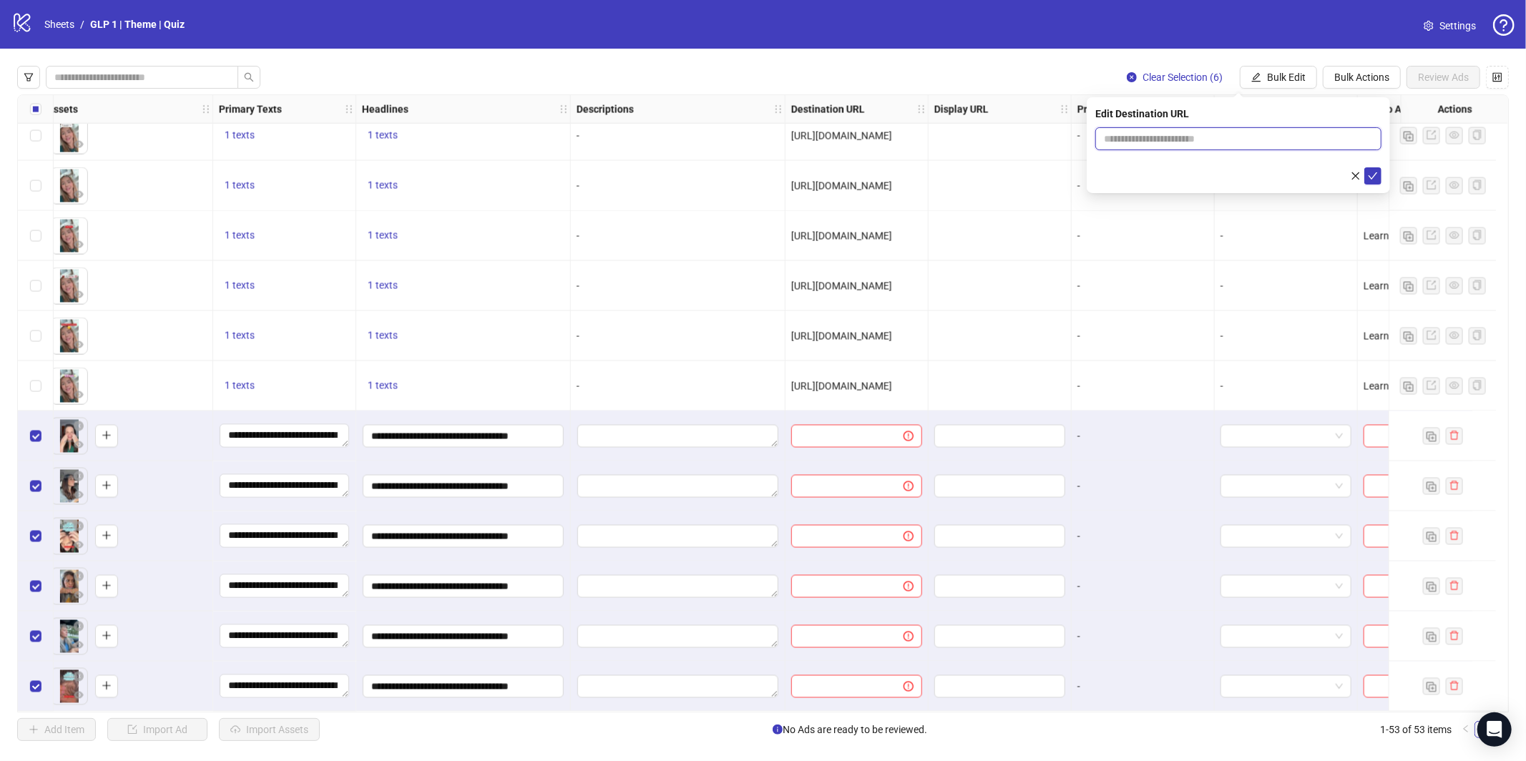
click at [1177, 140] on input "text" at bounding box center [1233, 139] width 258 height 16
paste input "**********"
type input "**********"
click at [1374, 177] on icon "check" at bounding box center [1373, 176] width 10 height 10
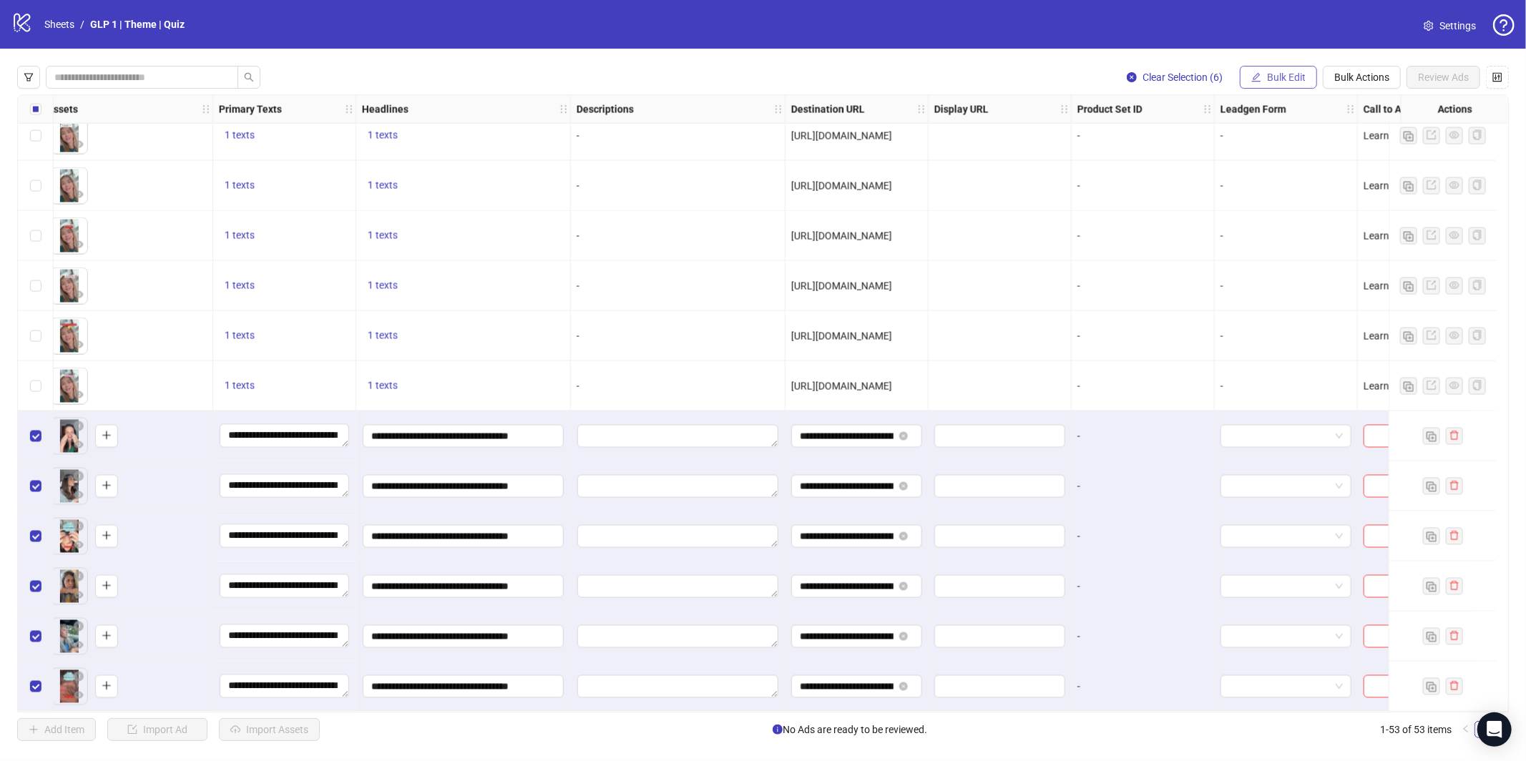
drag, startPoint x: 1285, startPoint y: 82, endPoint x: 1279, endPoint y: 89, distance: 9.2
click at [1285, 82] on span "Bulk Edit" at bounding box center [1286, 77] width 39 height 11
click at [1297, 315] on span "Call to Action" at bounding box center [1292, 312] width 85 height 16
click at [1247, 139] on input "search" at bounding box center [1232, 138] width 256 height 21
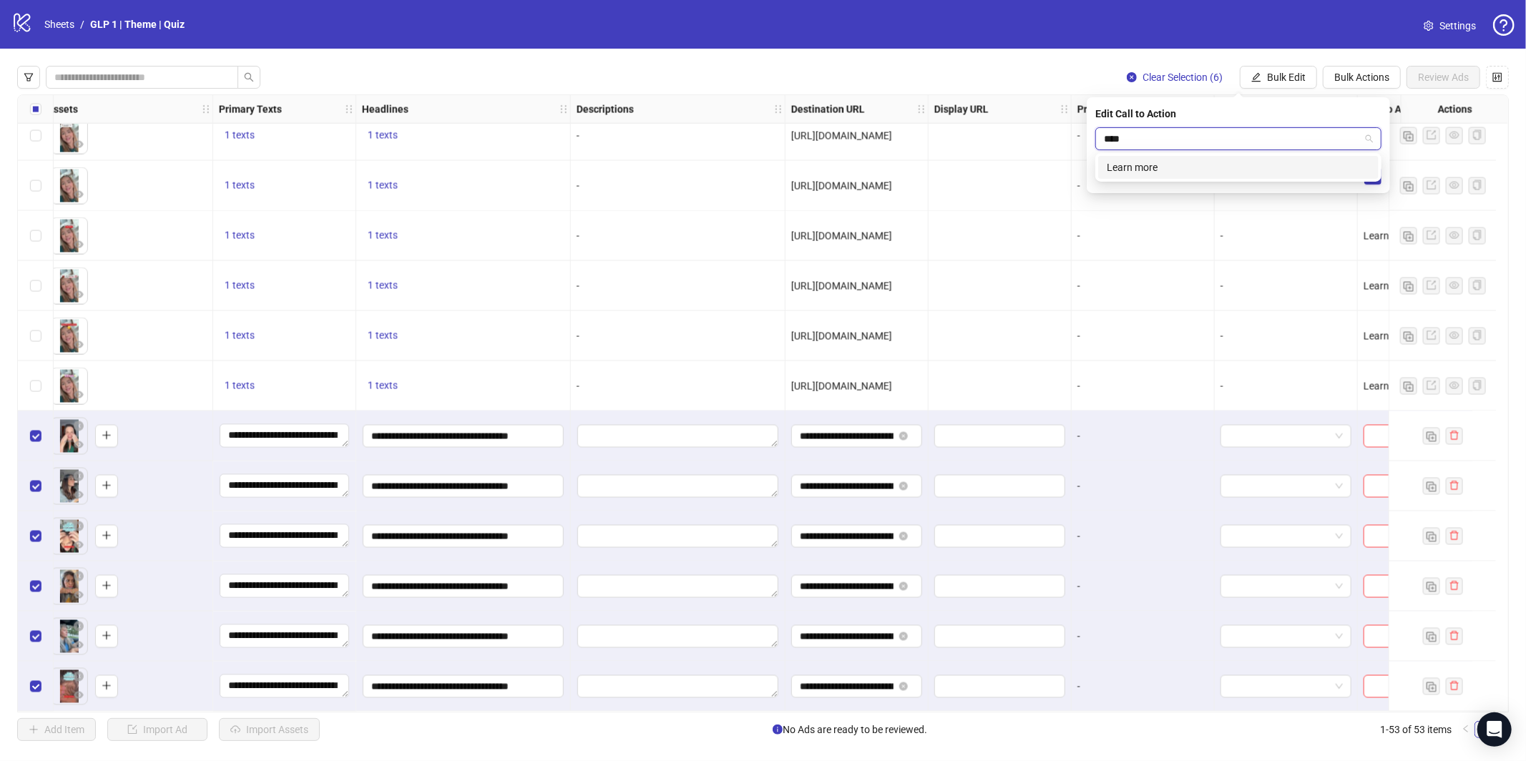
type input "*****"
click at [1197, 164] on div "Learn more" at bounding box center [1238, 168] width 263 height 16
click at [1372, 174] on icon "check" at bounding box center [1373, 176] width 10 height 10
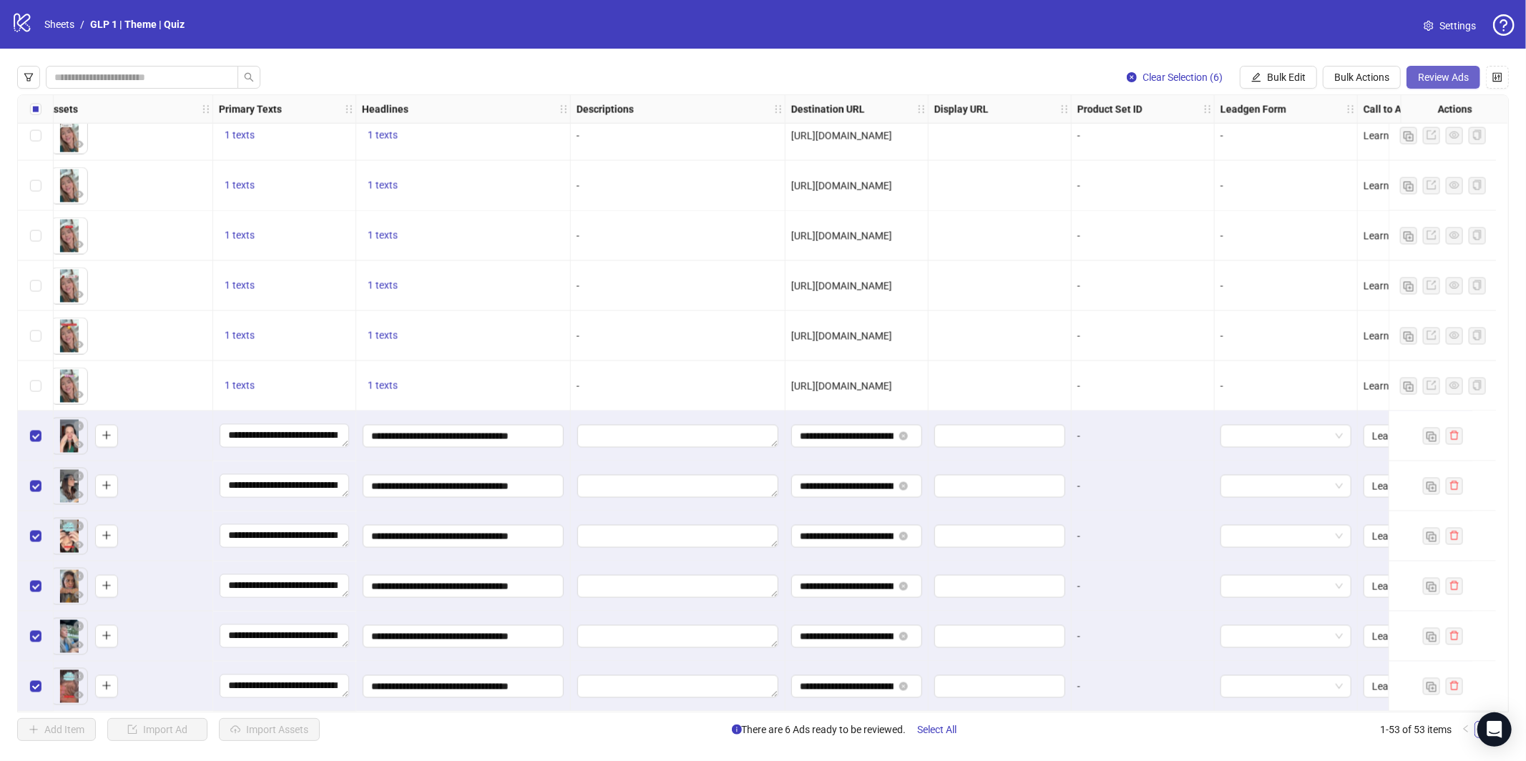
click at [1431, 77] on span "Review Ads" at bounding box center [1443, 77] width 51 height 11
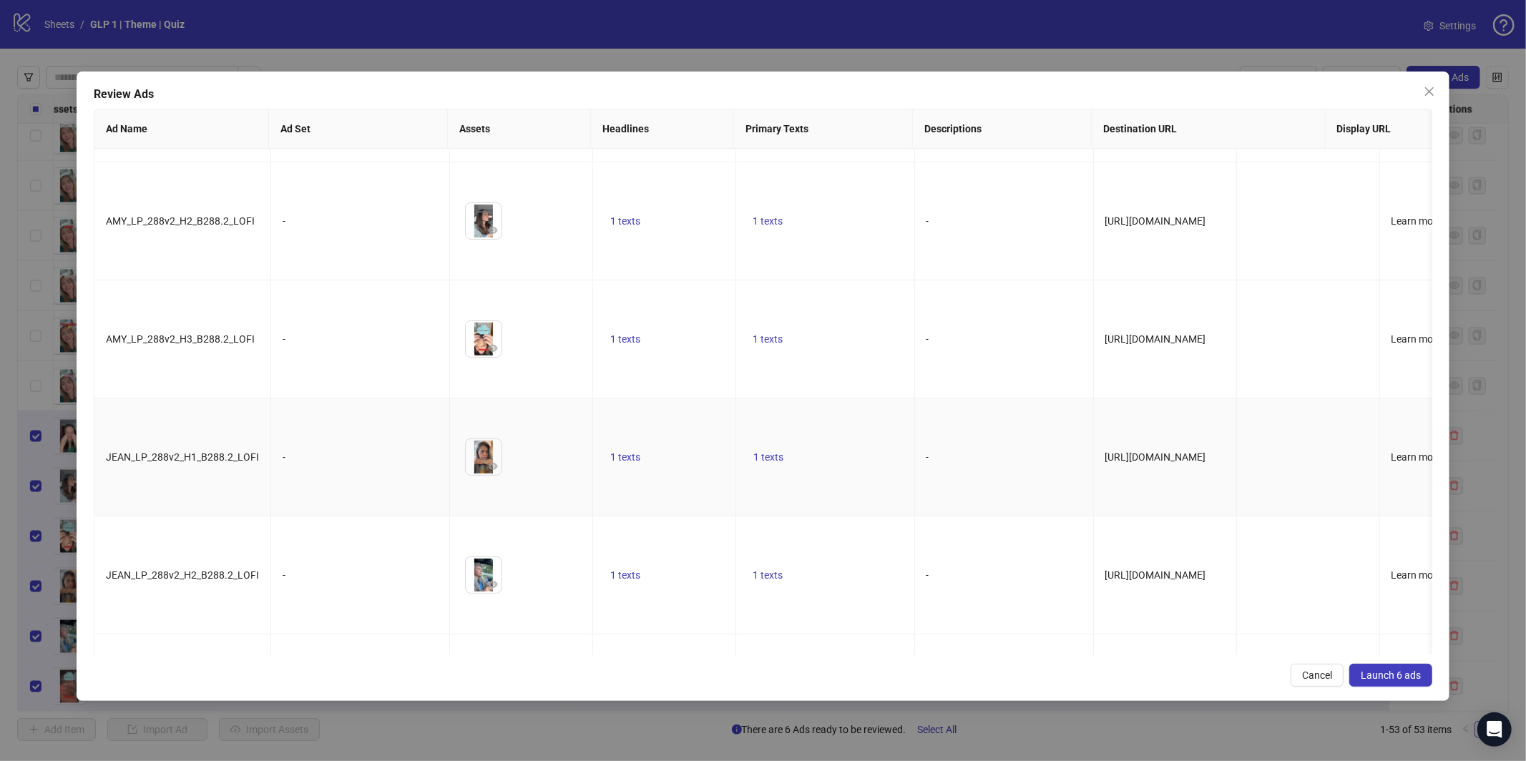
scroll to position [118, 0]
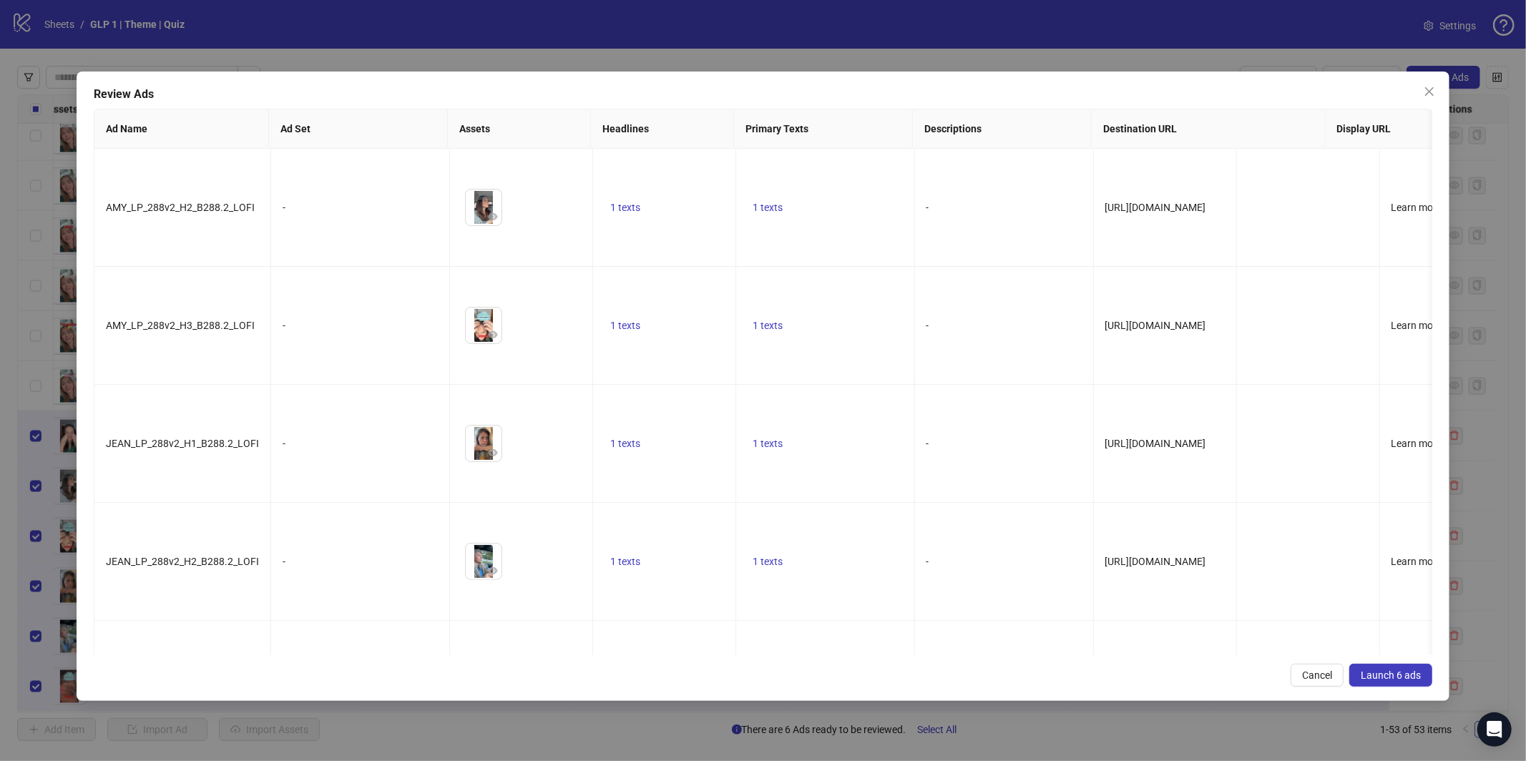
click at [1401, 678] on span "Launch 6 ads" at bounding box center [1391, 675] width 60 height 11
